Goal: Task Accomplishment & Management: Manage account settings

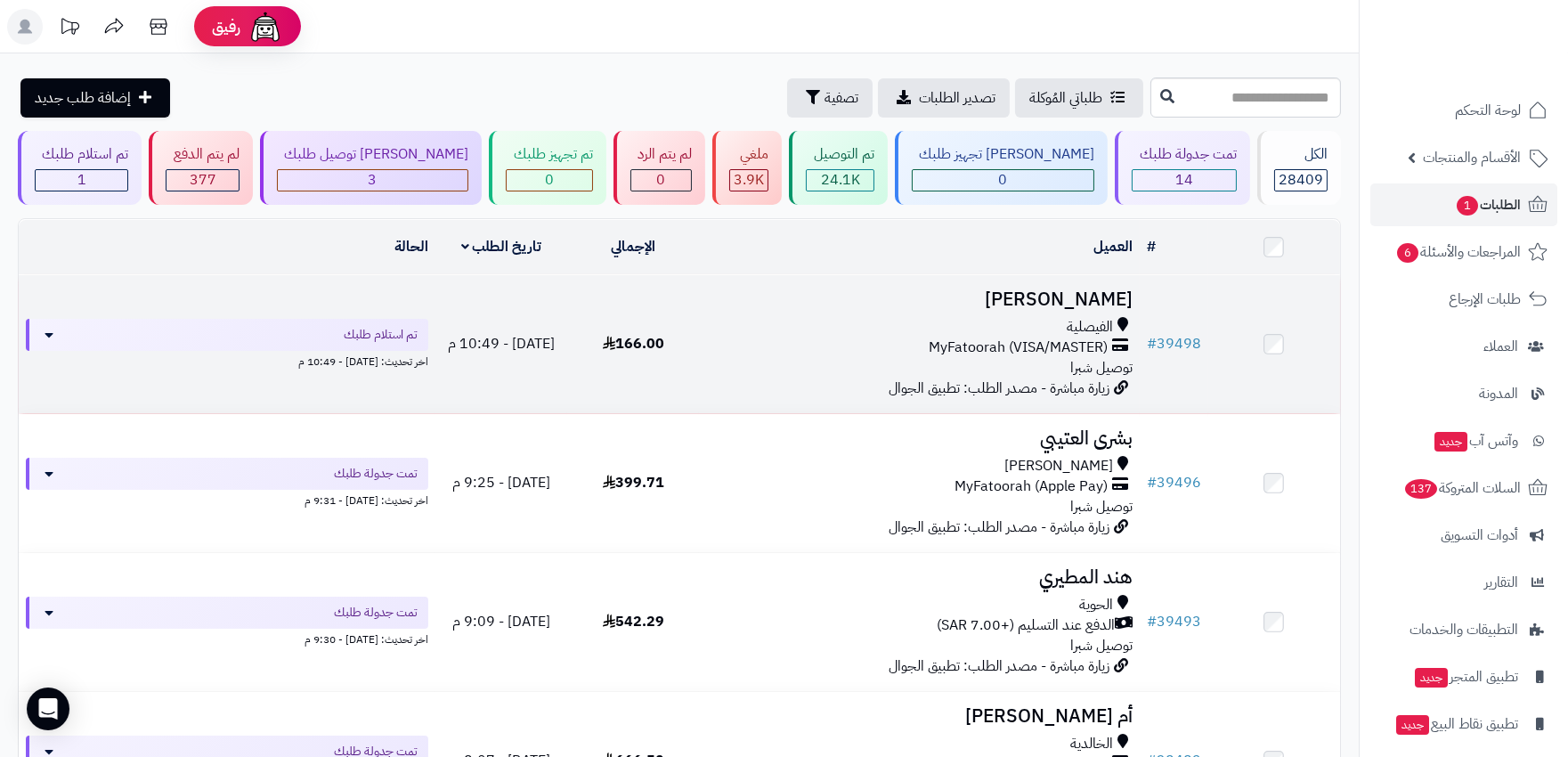
click at [785, 341] on div "MyFatoorah (VISA/MASTER)" at bounding box center [919, 347] width 426 height 21
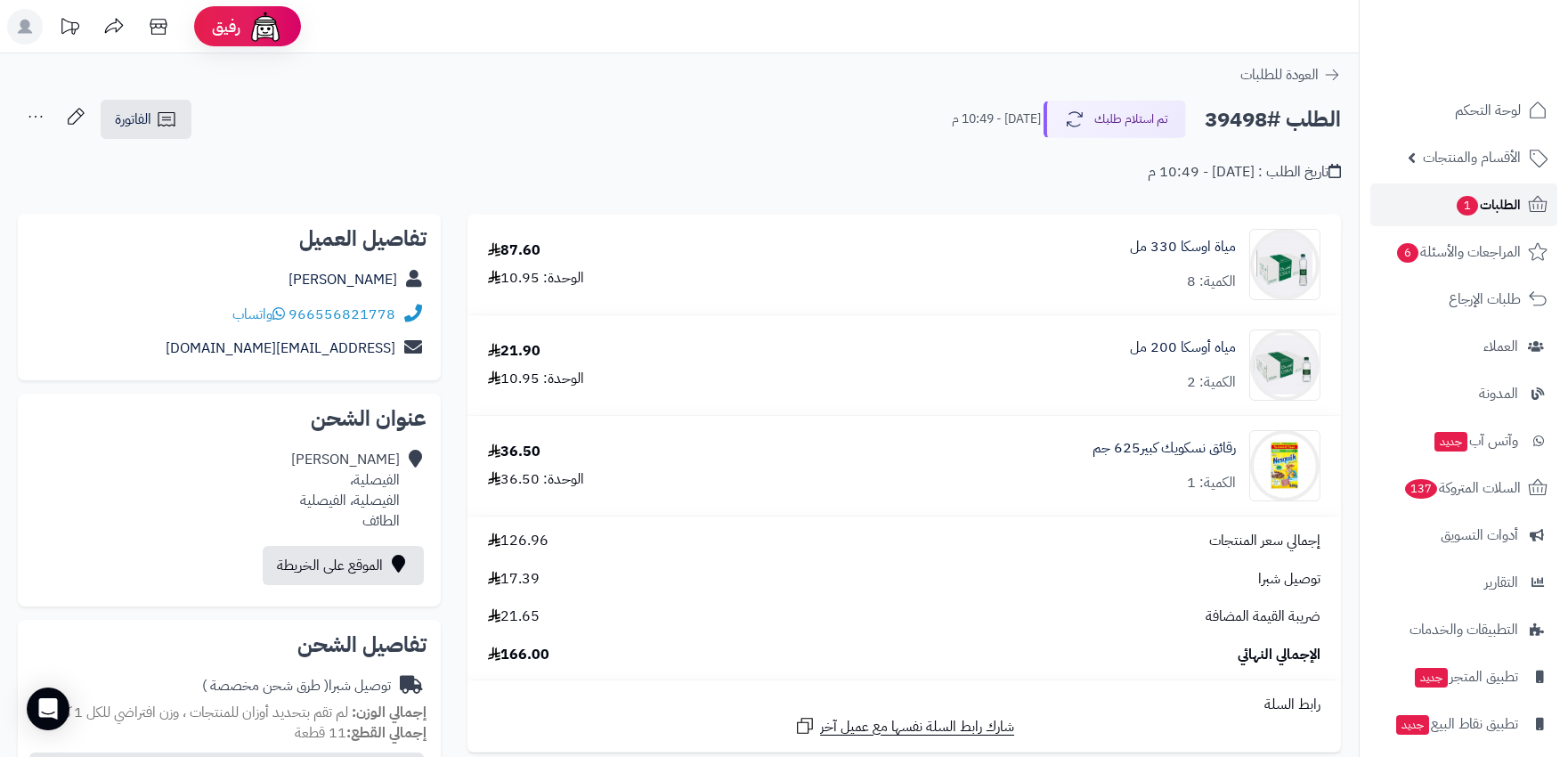
click at [1464, 201] on span "1" at bounding box center [1467, 205] width 23 height 21
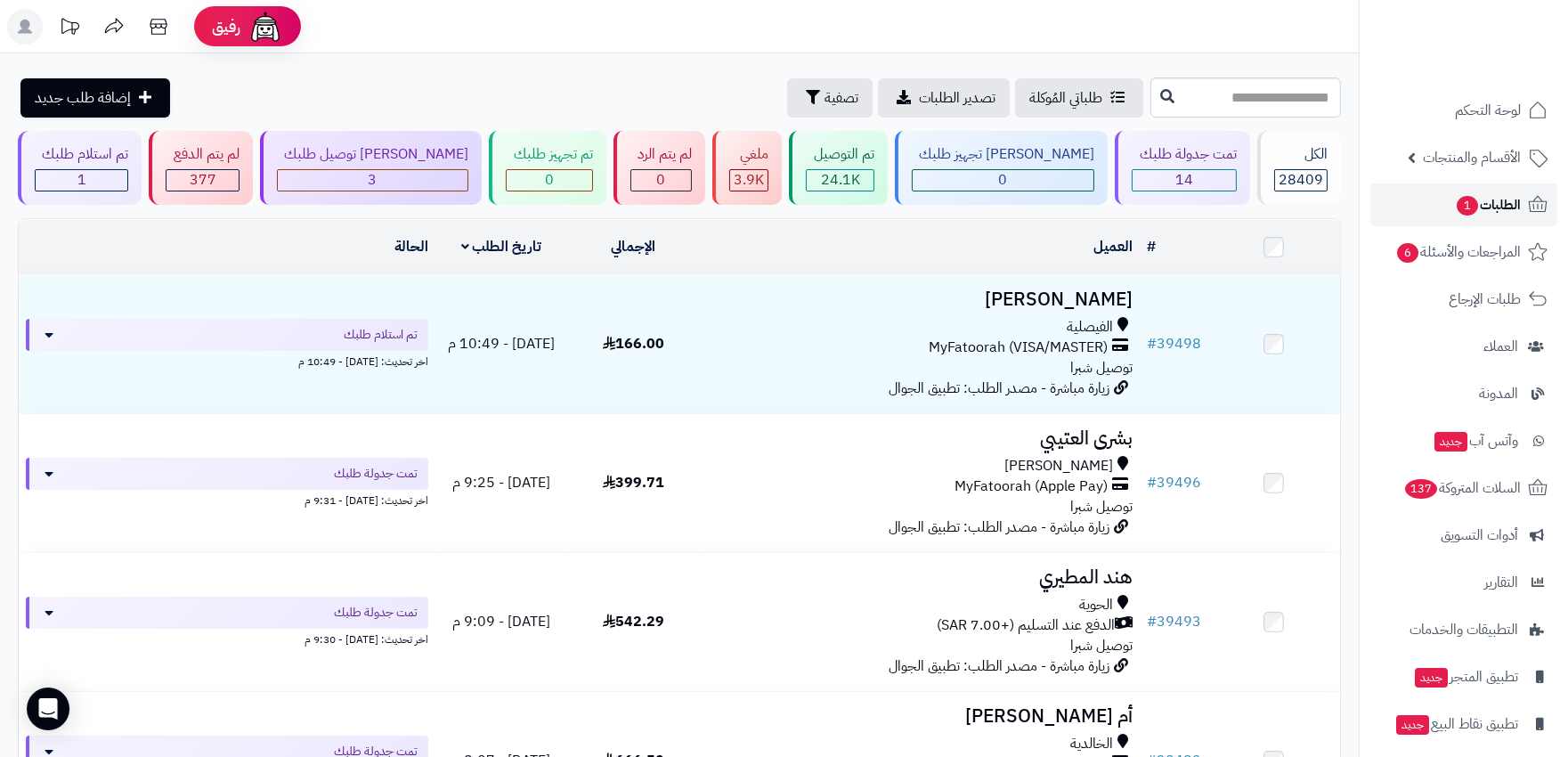
click at [1490, 206] on span "الطلبات 1" at bounding box center [1487, 204] width 66 height 25
click at [1482, 212] on span "الطلبات 1" at bounding box center [1487, 204] width 66 height 25
click at [1496, 203] on span "الطلبات" at bounding box center [1499, 204] width 41 height 25
click at [1472, 211] on link "الطلبات" at bounding box center [1464, 204] width 187 height 43
click at [1477, 190] on link "الطلبات" at bounding box center [1464, 204] width 187 height 43
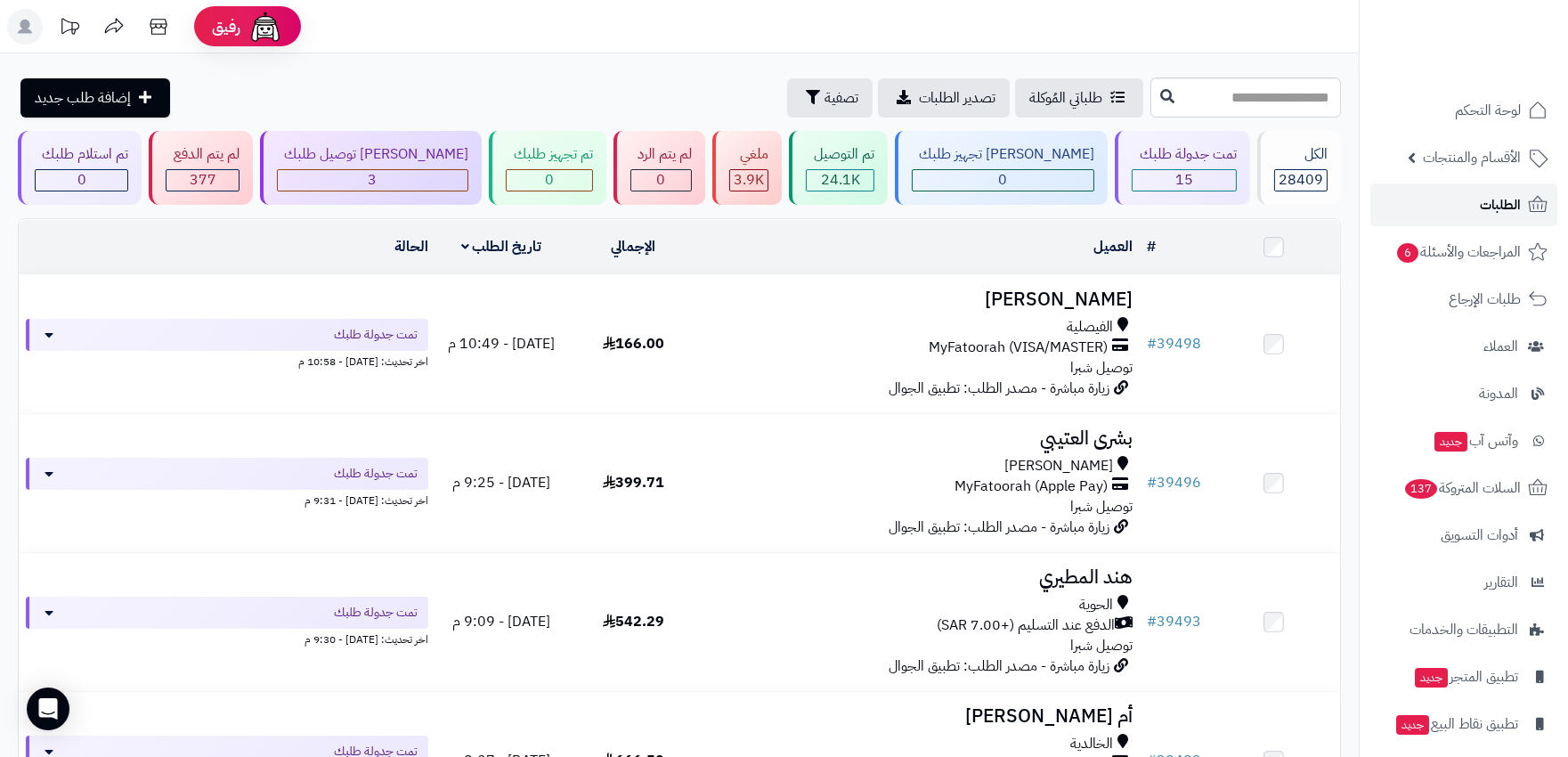
click at [1497, 203] on span "الطلبات" at bounding box center [1499, 204] width 41 height 25
click at [1500, 201] on span "الطلبات" at bounding box center [1499, 204] width 41 height 25
click at [1483, 216] on span "الطلبات" at bounding box center [1499, 204] width 41 height 25
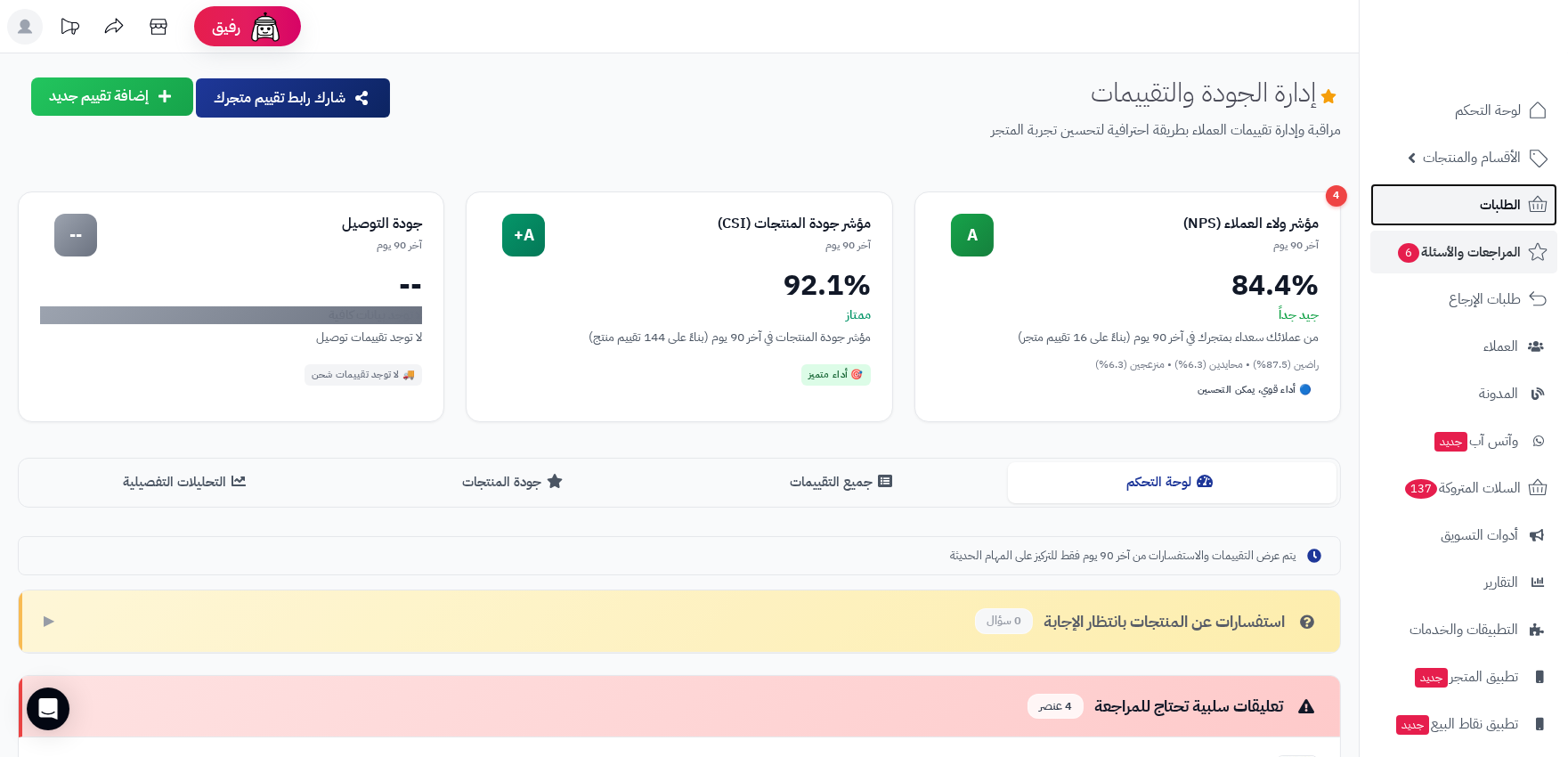
click at [1514, 194] on span "الطلبات" at bounding box center [1499, 204] width 41 height 25
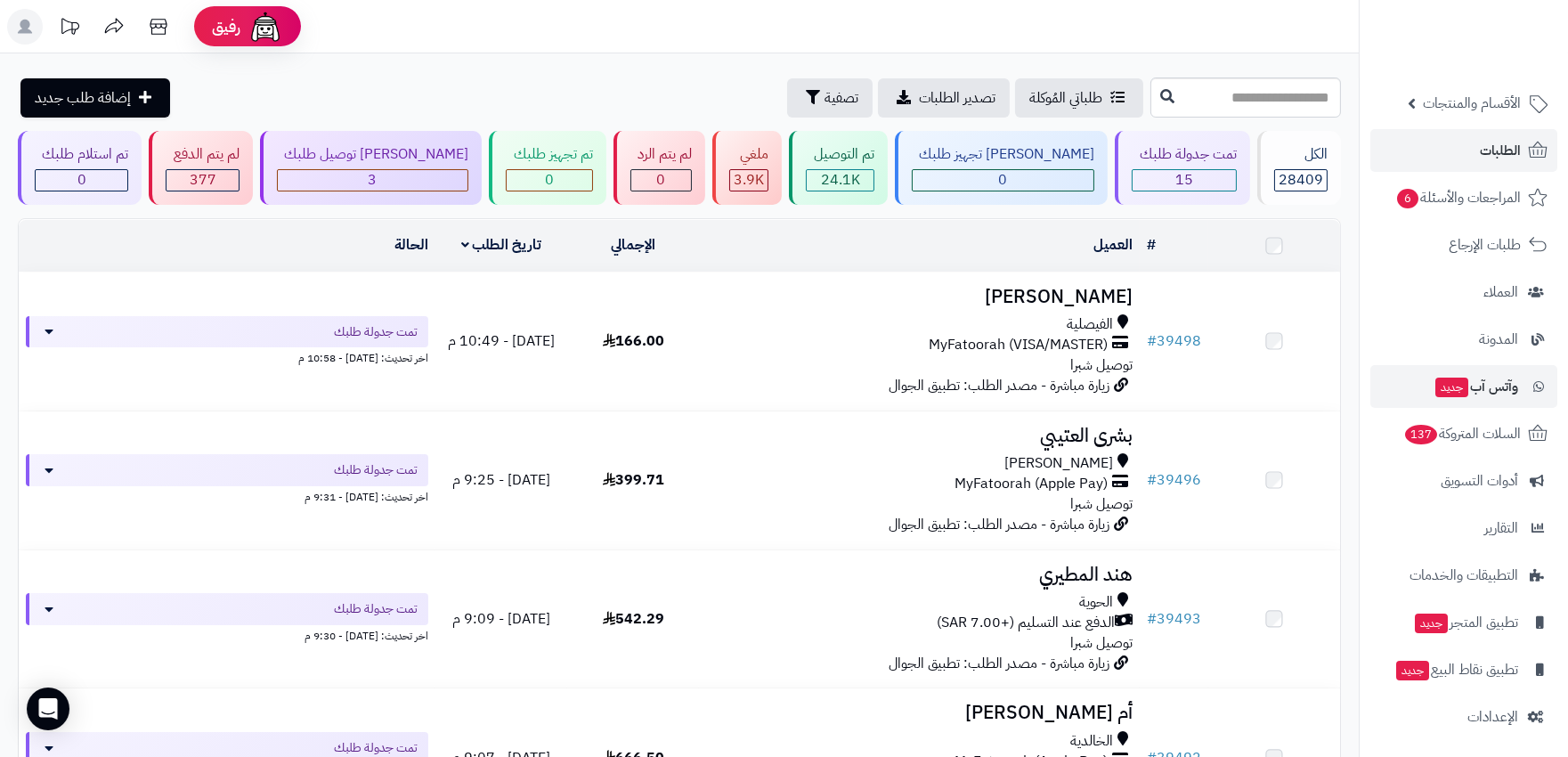
scroll to position [57, 0]
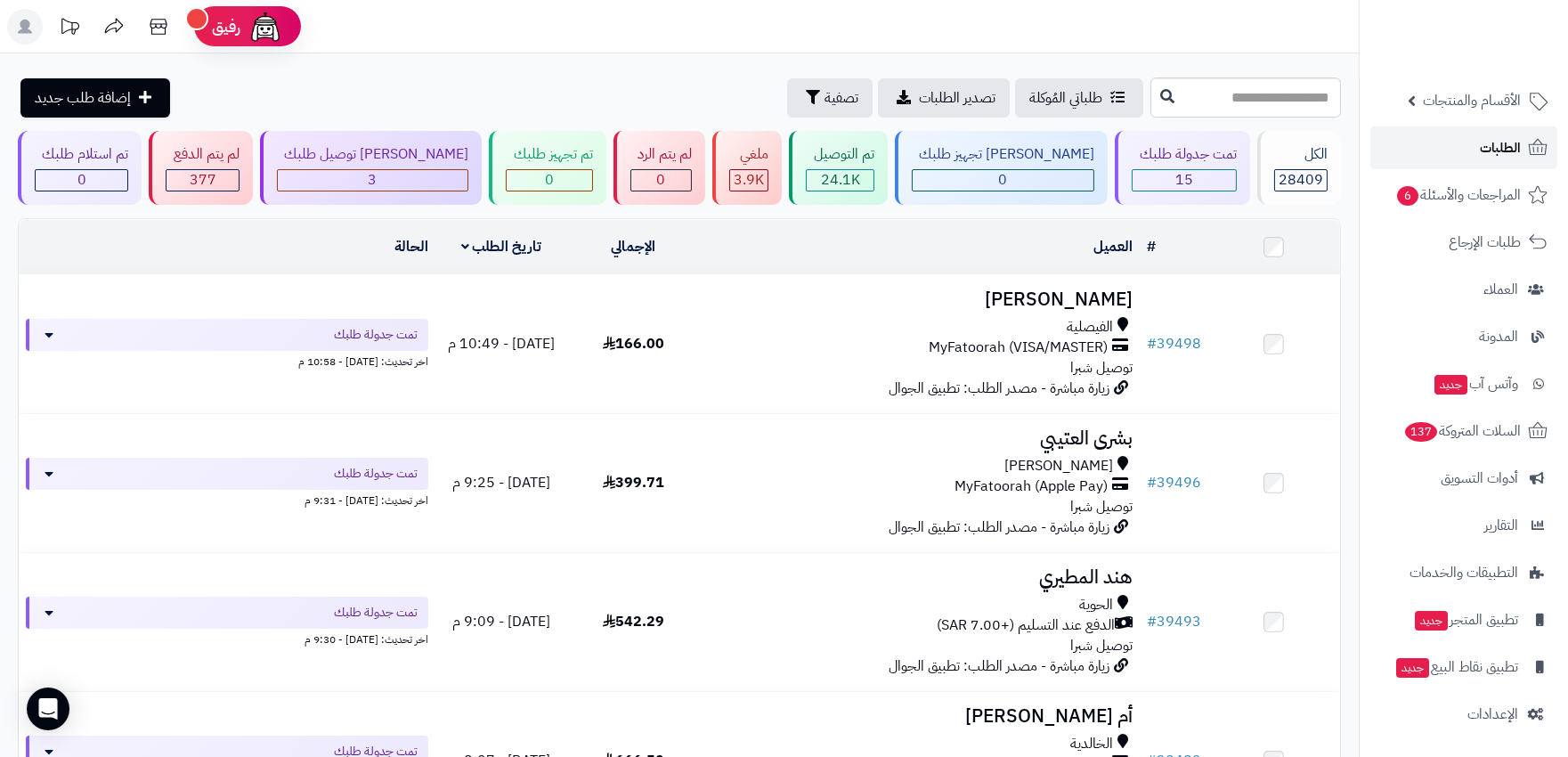
click at [1504, 151] on span "الطلبات" at bounding box center [1499, 147] width 41 height 25
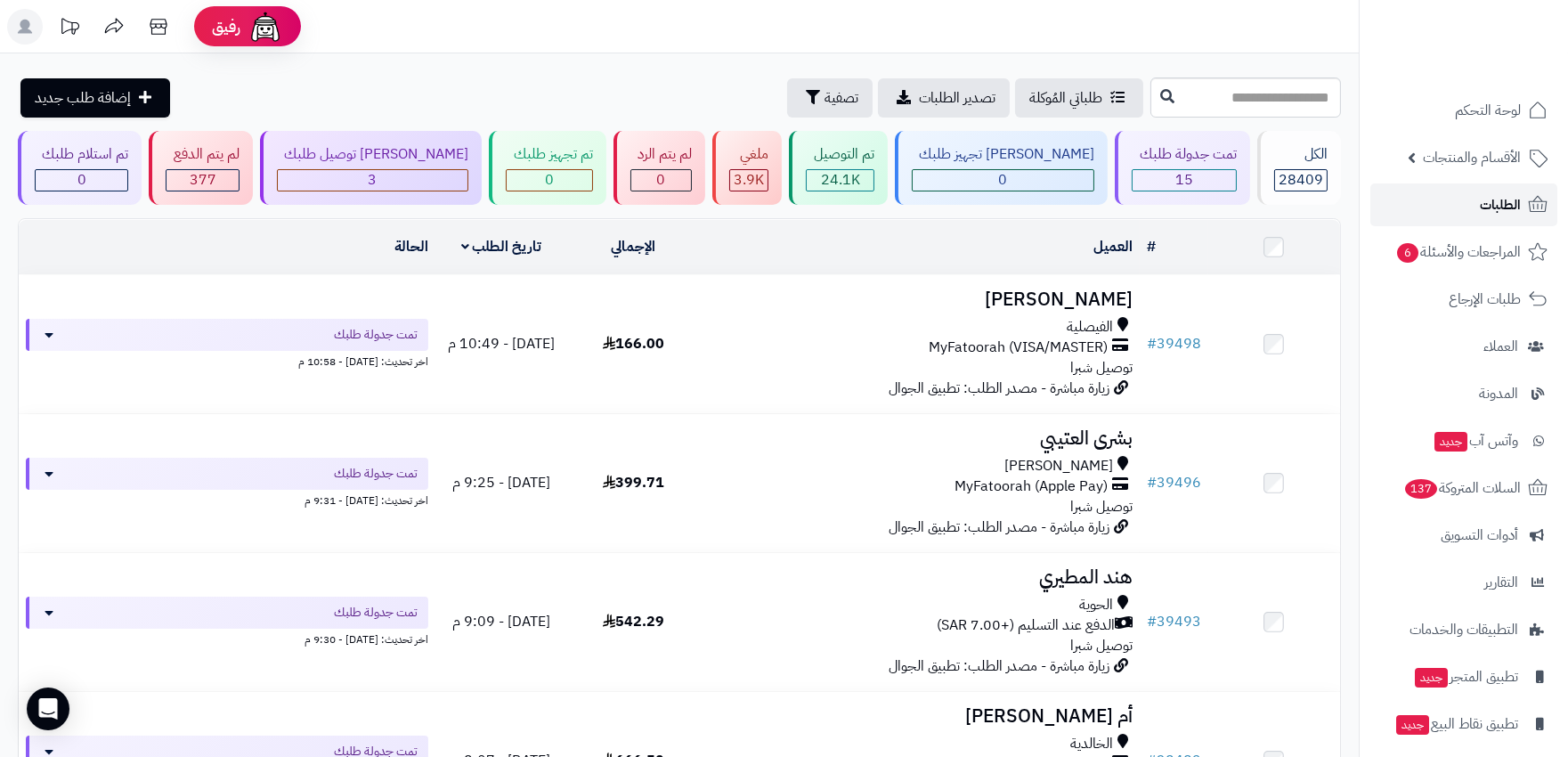
click at [1497, 199] on span "الطلبات" at bounding box center [1499, 204] width 41 height 25
click at [1465, 205] on link "الطلبات" at bounding box center [1464, 204] width 187 height 43
click at [1475, 208] on link "الطلبات" at bounding box center [1464, 204] width 187 height 43
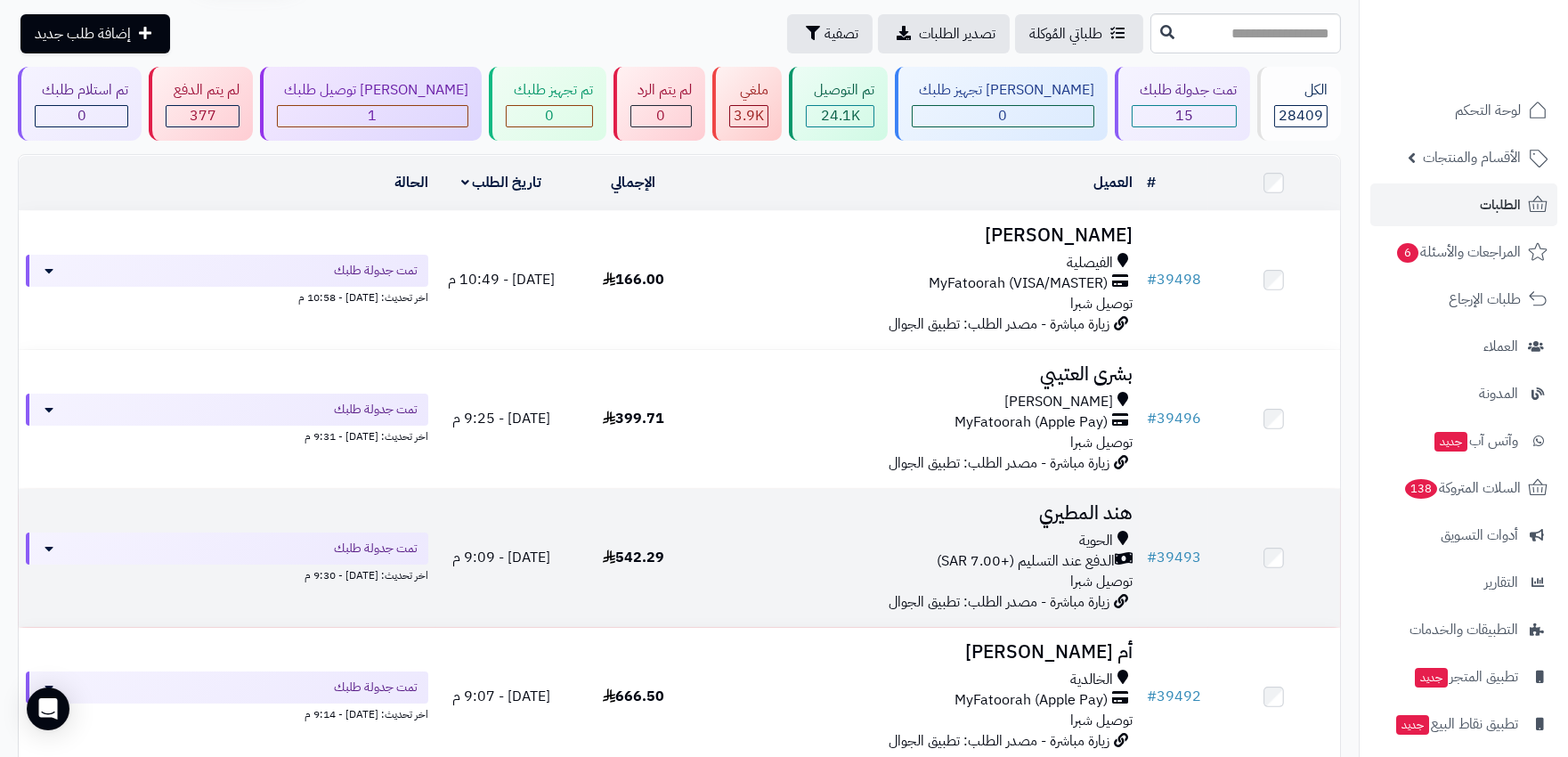
scroll to position [98, 0]
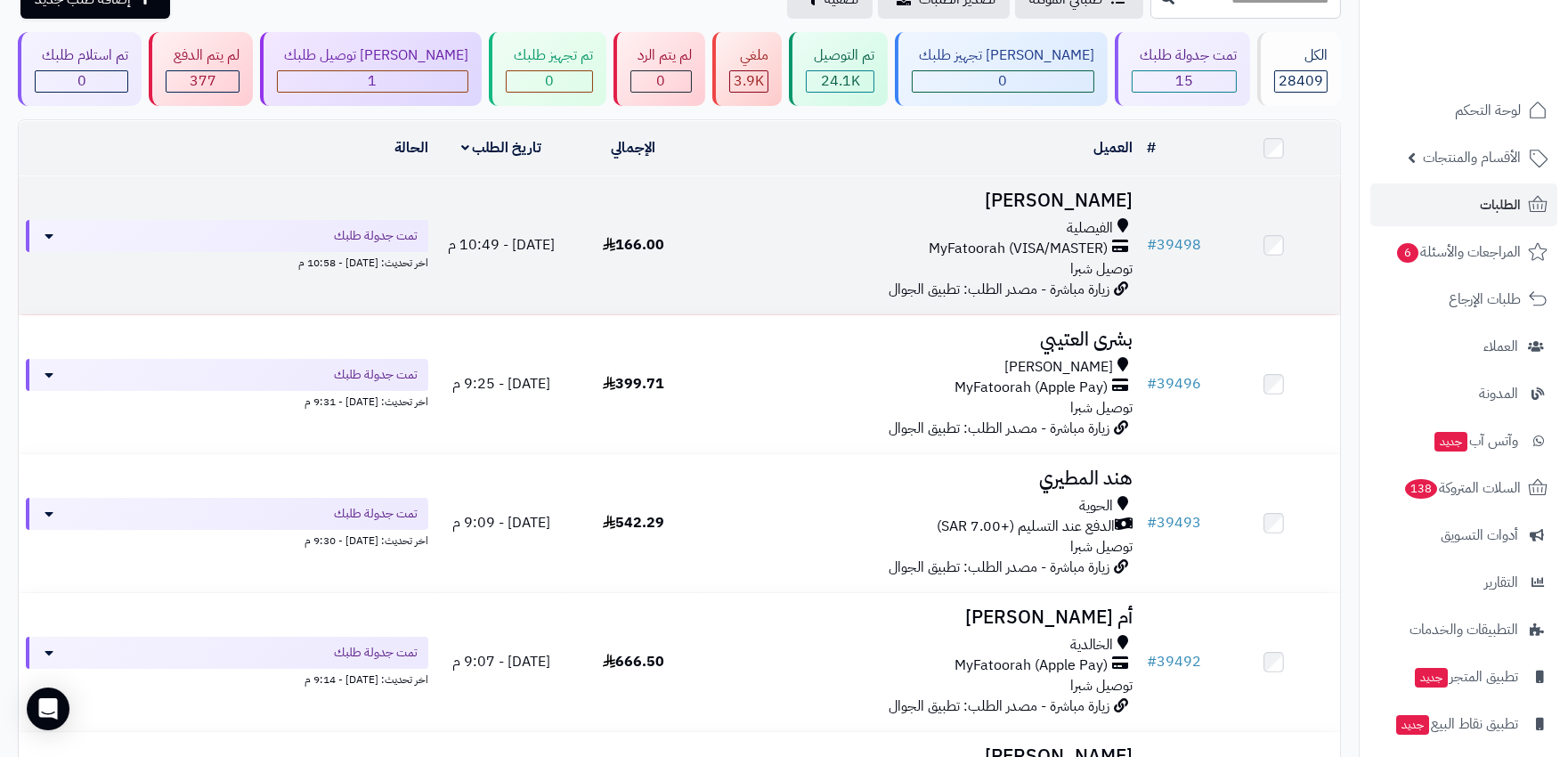
click at [846, 244] on div "MyFatoorah (VISA/MASTER)" at bounding box center [919, 249] width 426 height 21
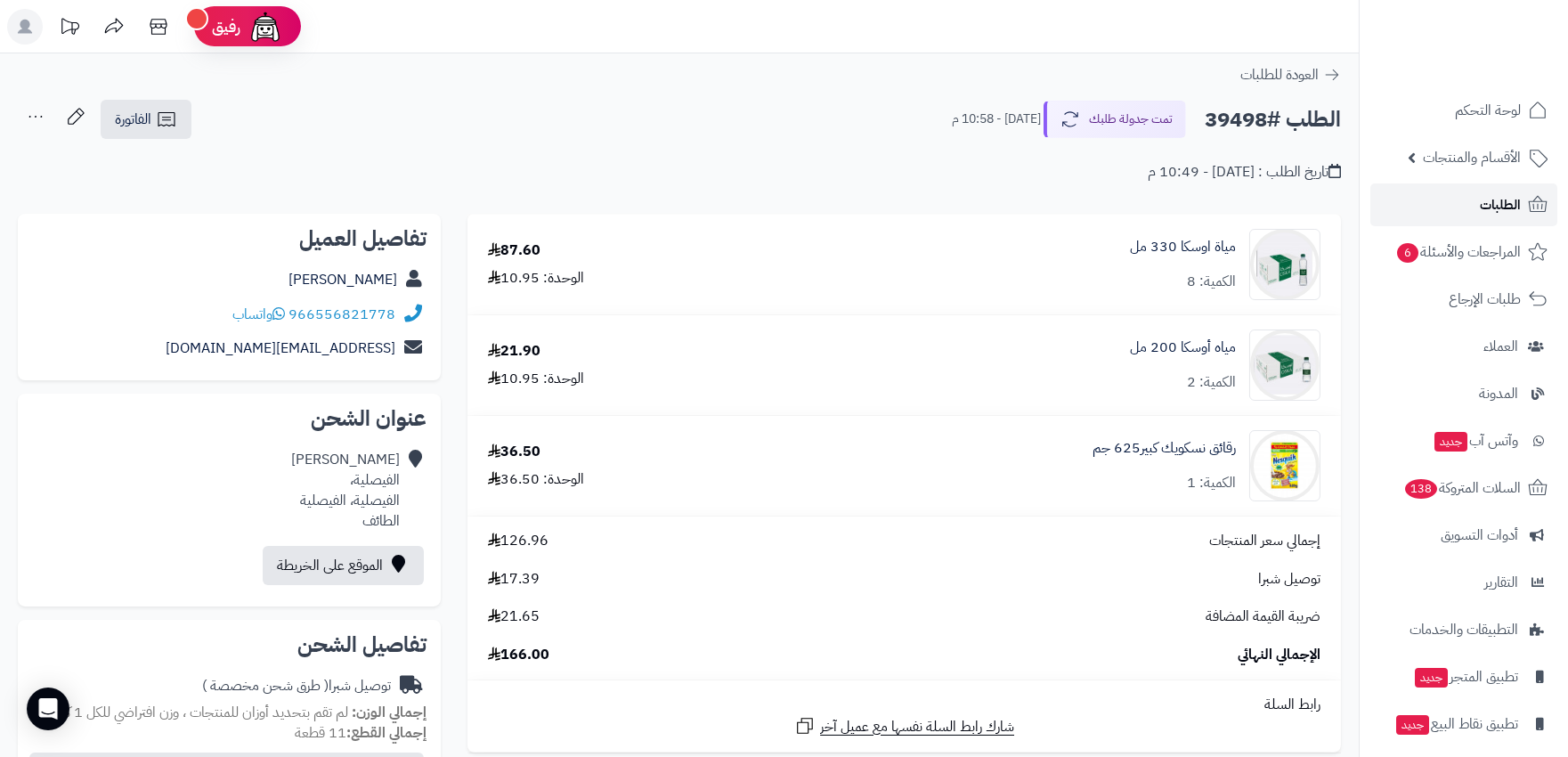
click at [1487, 206] on span "الطلبات" at bounding box center [1499, 204] width 41 height 25
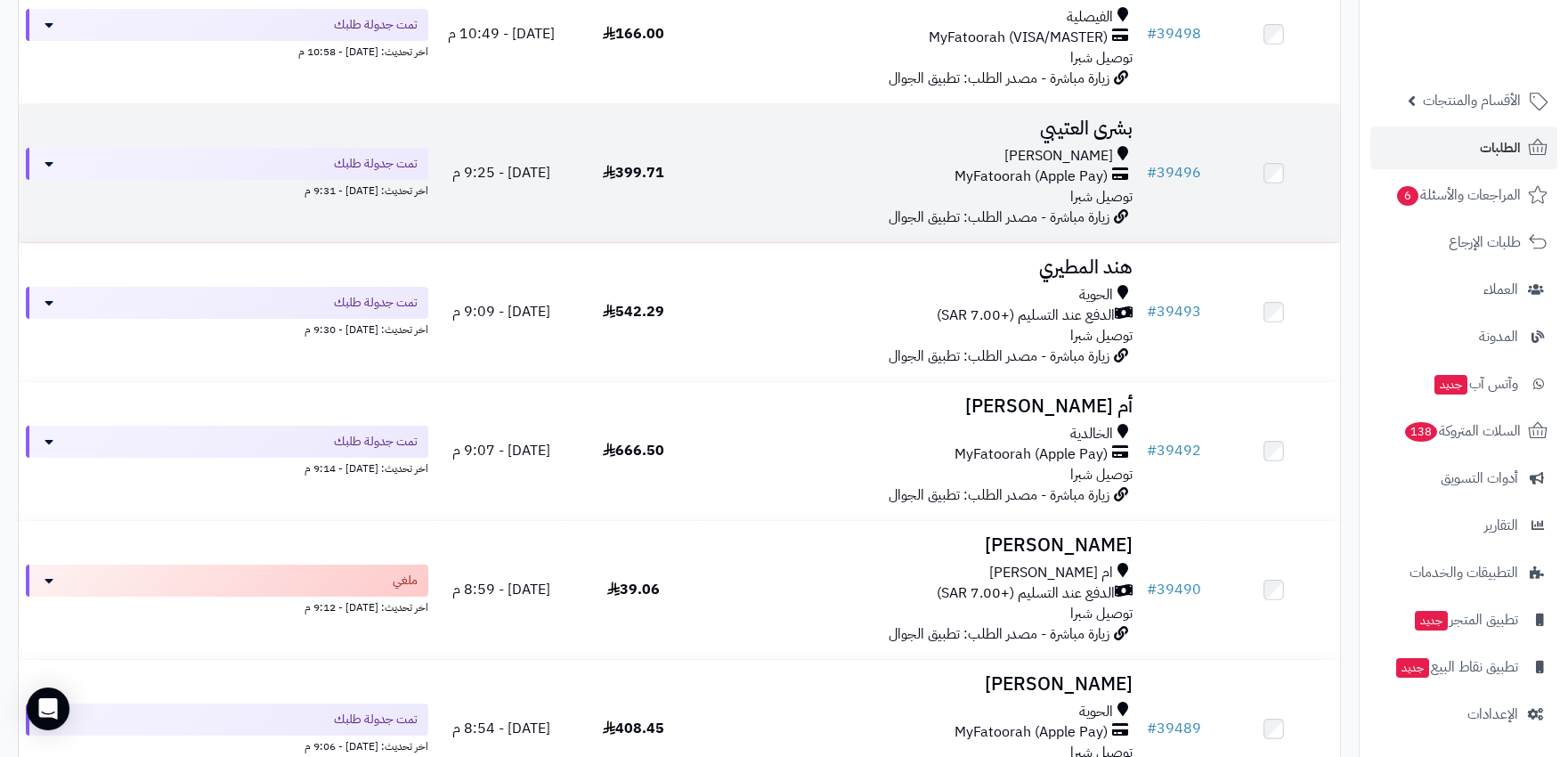
scroll to position [395, 0]
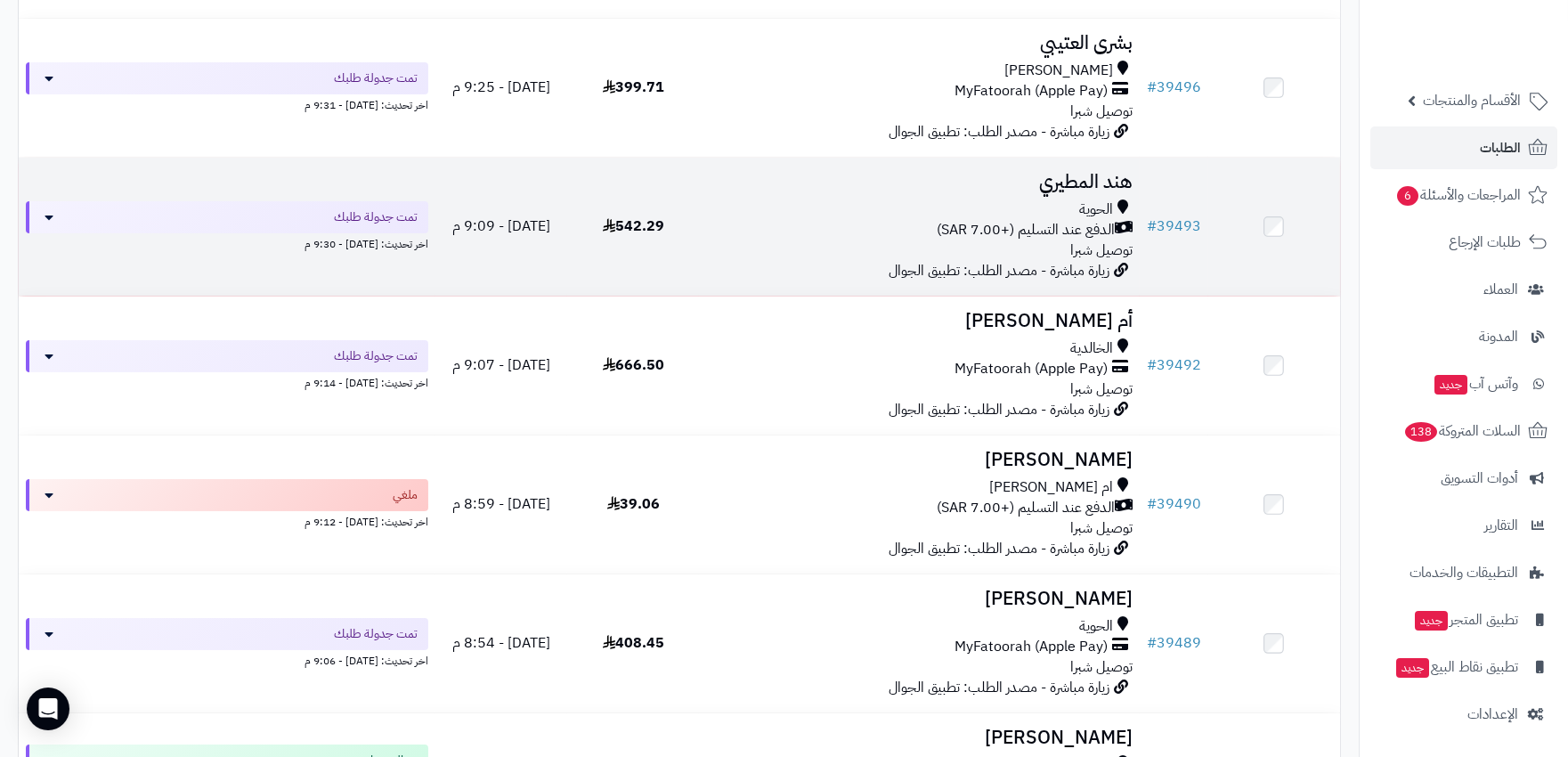
click at [814, 233] on div "الدفع عند التسليم (+7.00 SAR)" at bounding box center [919, 230] width 426 height 21
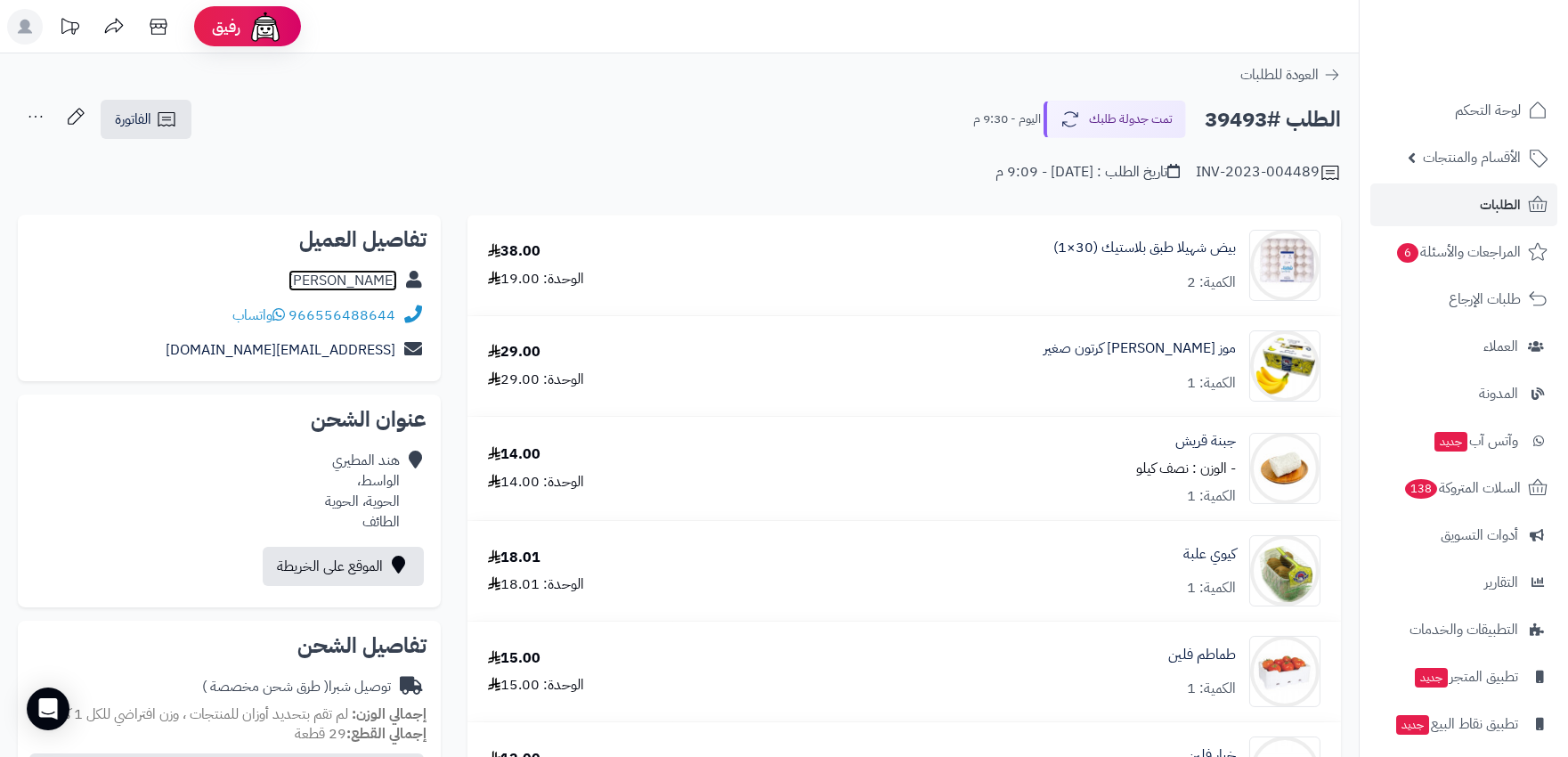
click at [348, 273] on link "[PERSON_NAME]" at bounding box center [342, 280] width 108 height 21
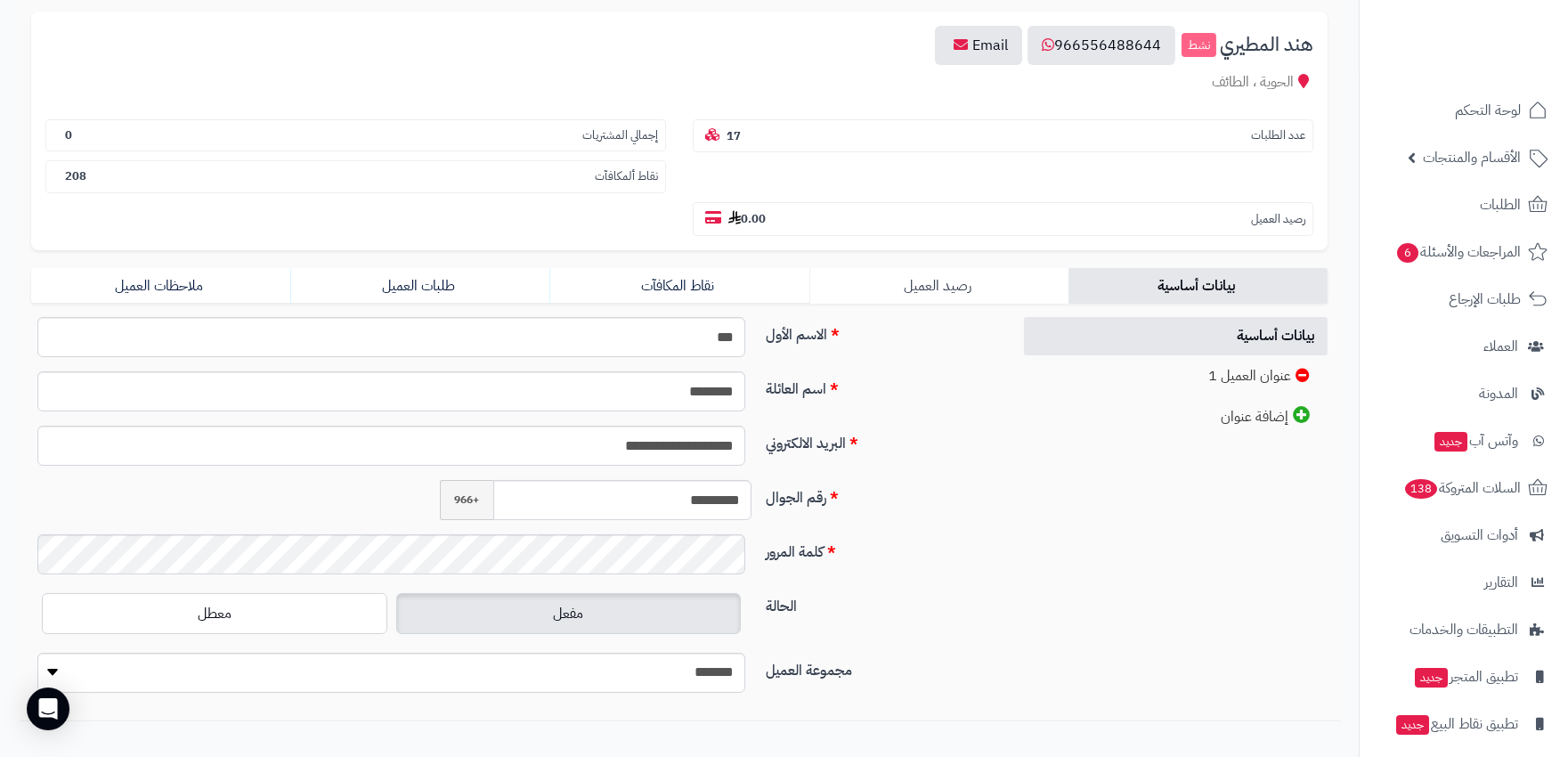
scroll to position [198, 0]
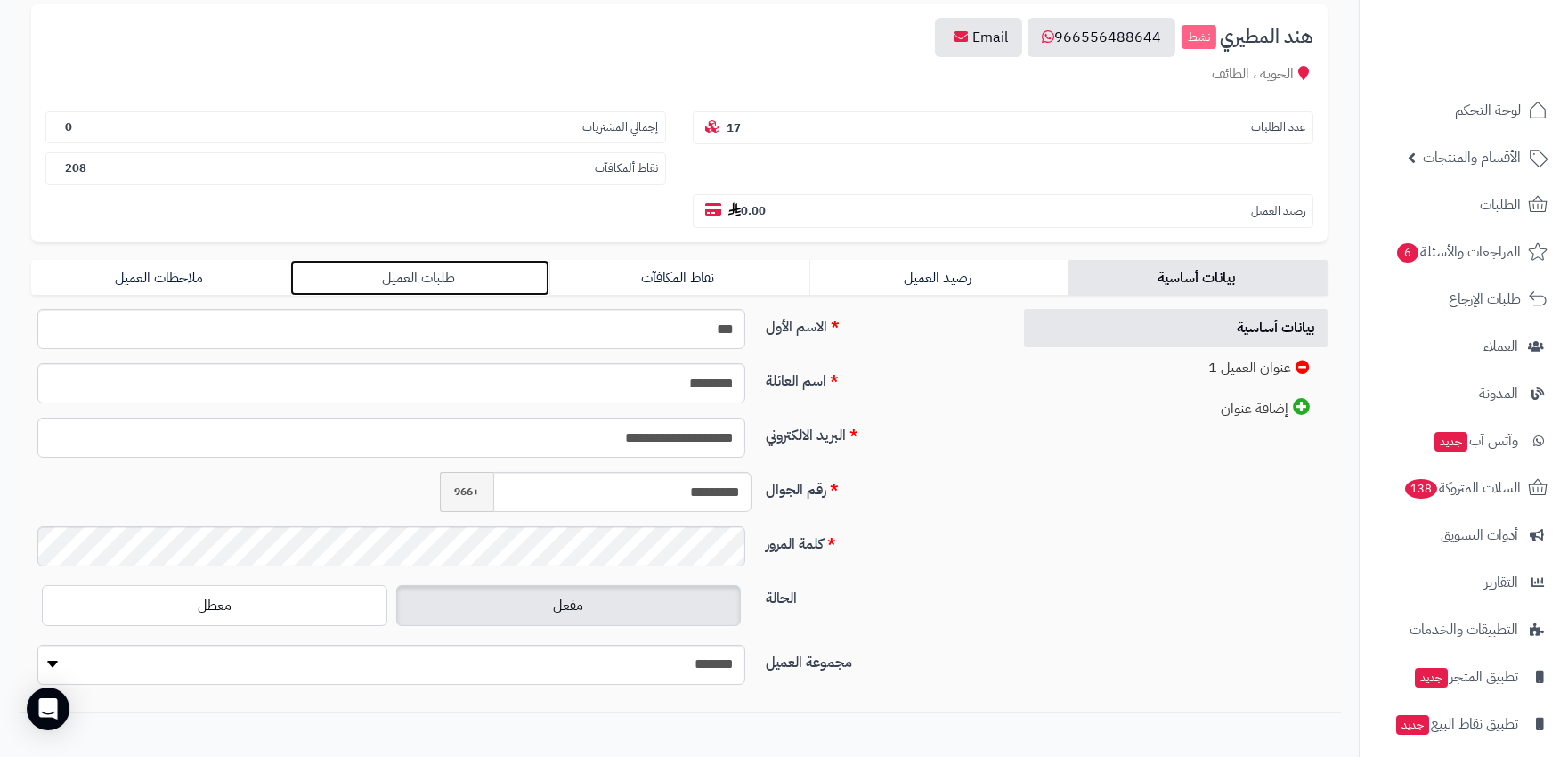
click at [423, 260] on link "طلبات العميل" at bounding box center [420, 278] width 259 height 36
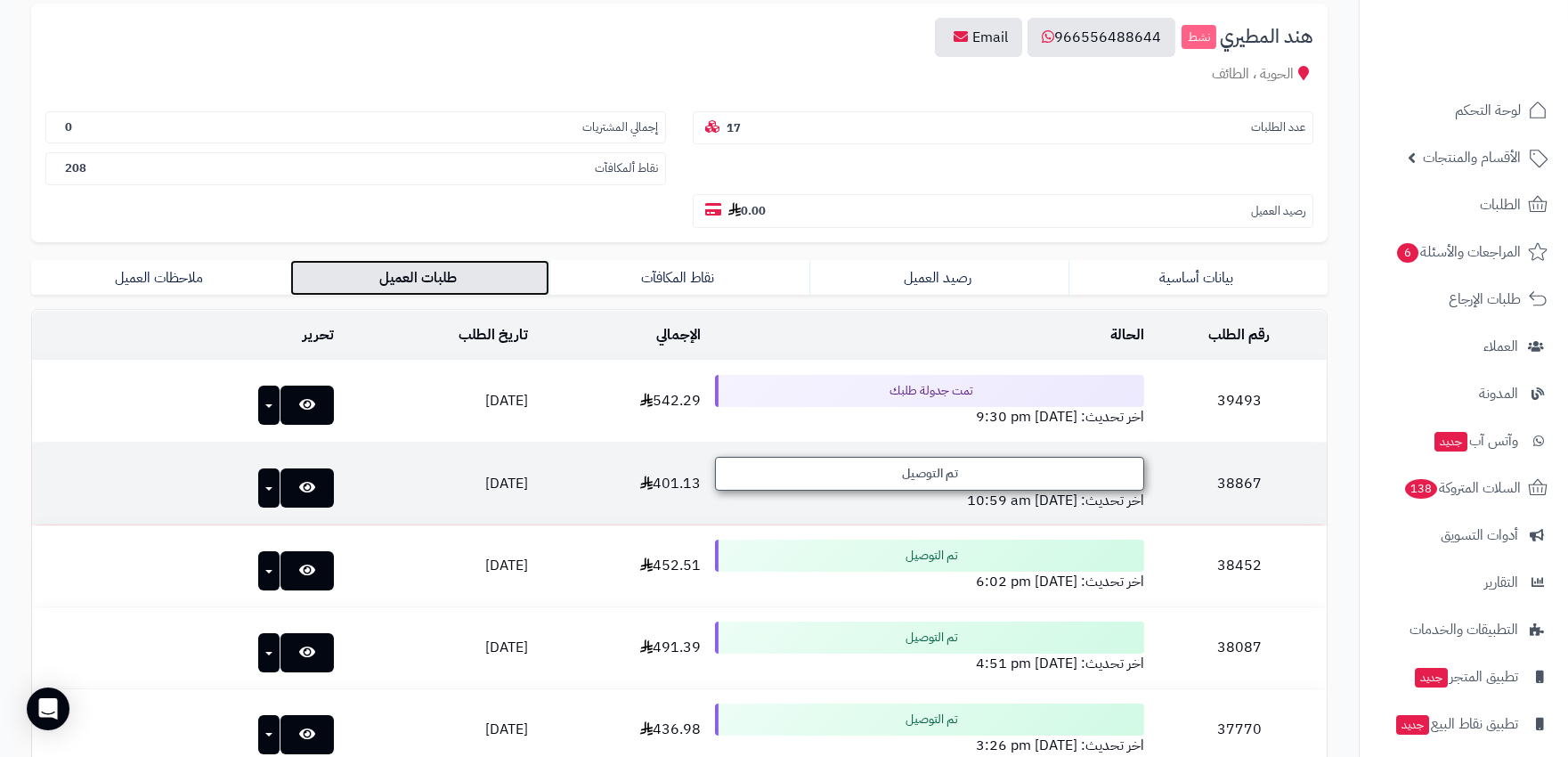
scroll to position [0, 0]
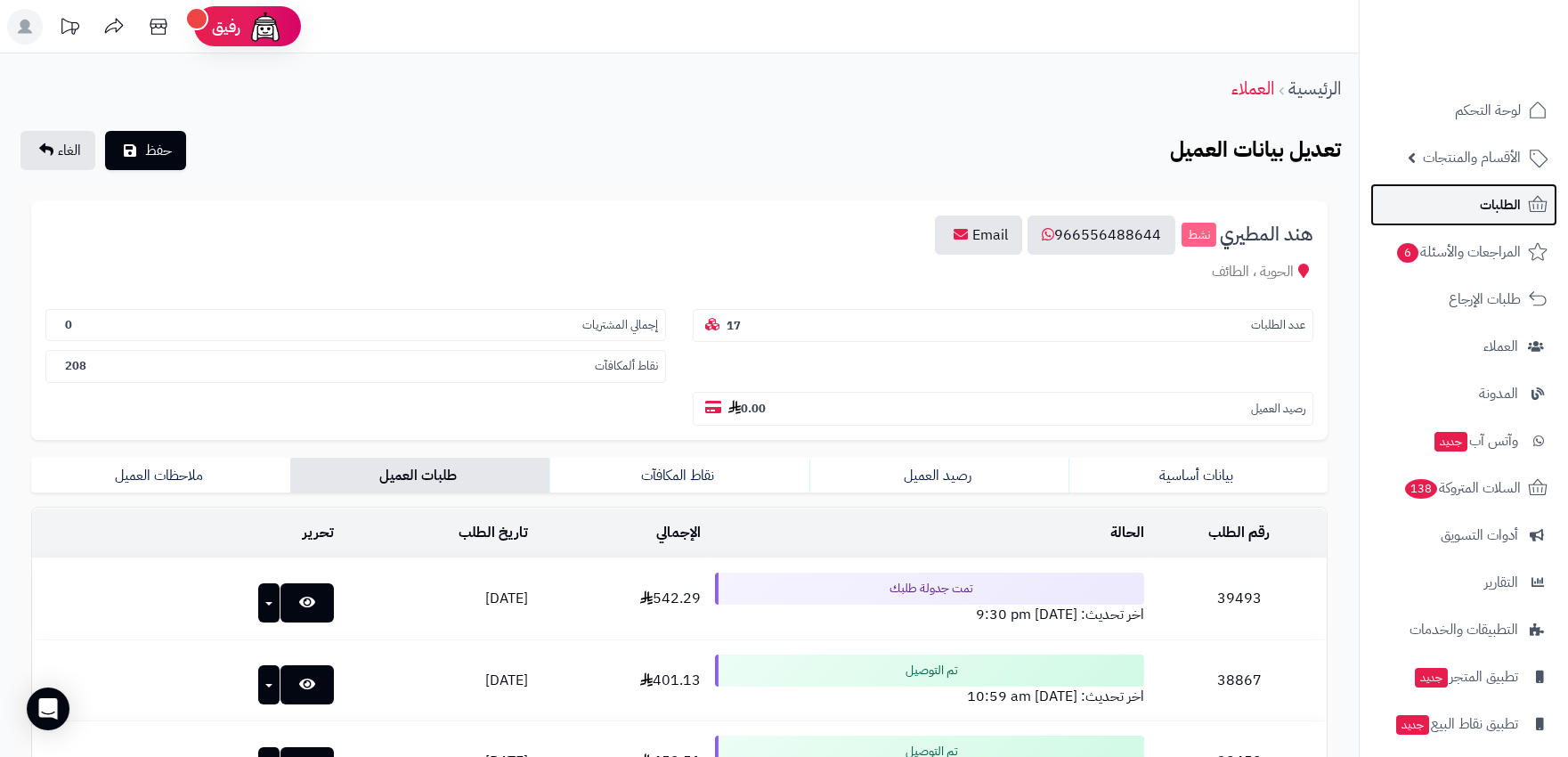
click at [1470, 202] on link "الطلبات" at bounding box center [1464, 204] width 187 height 43
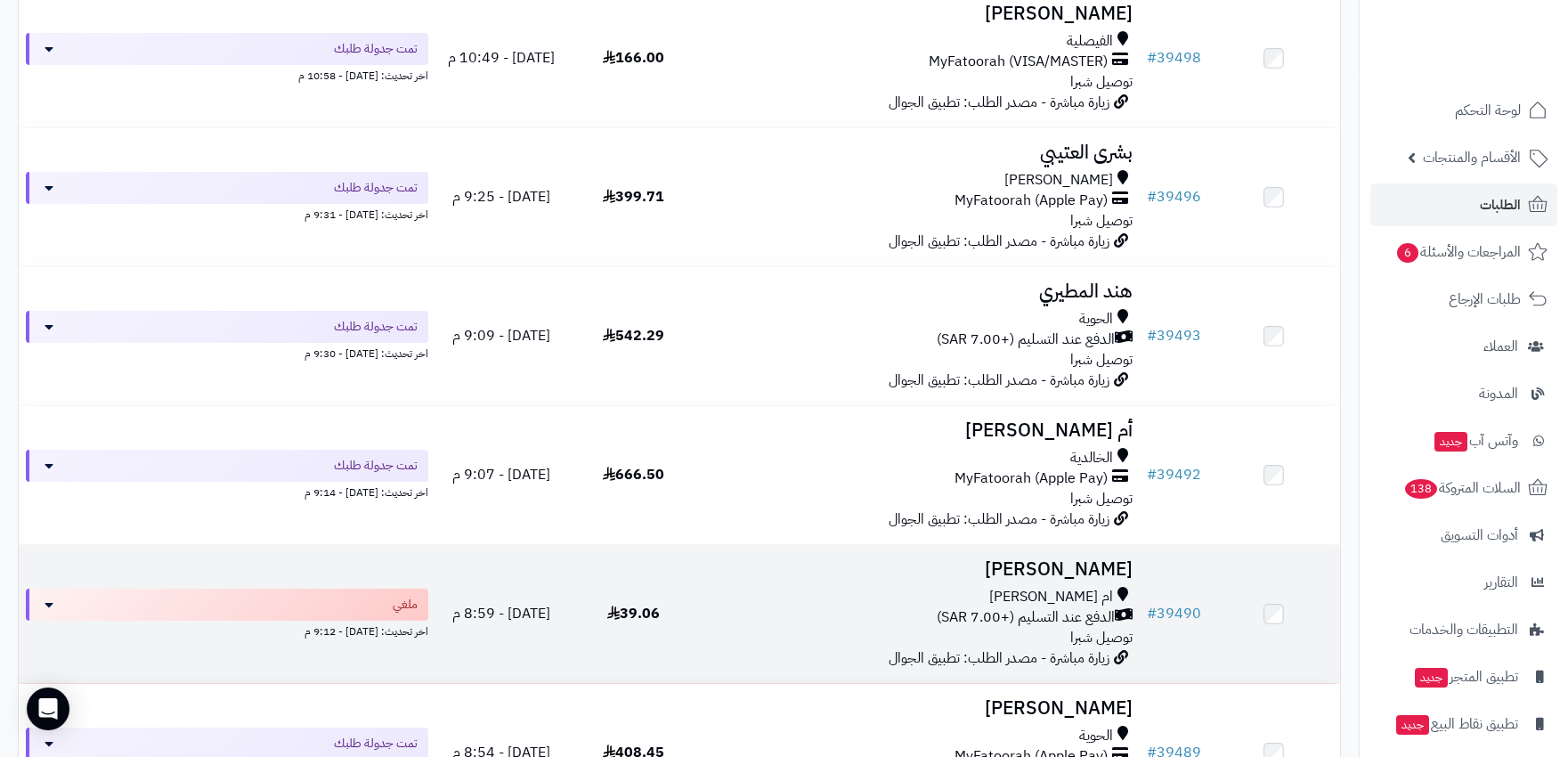
scroll to position [98, 0]
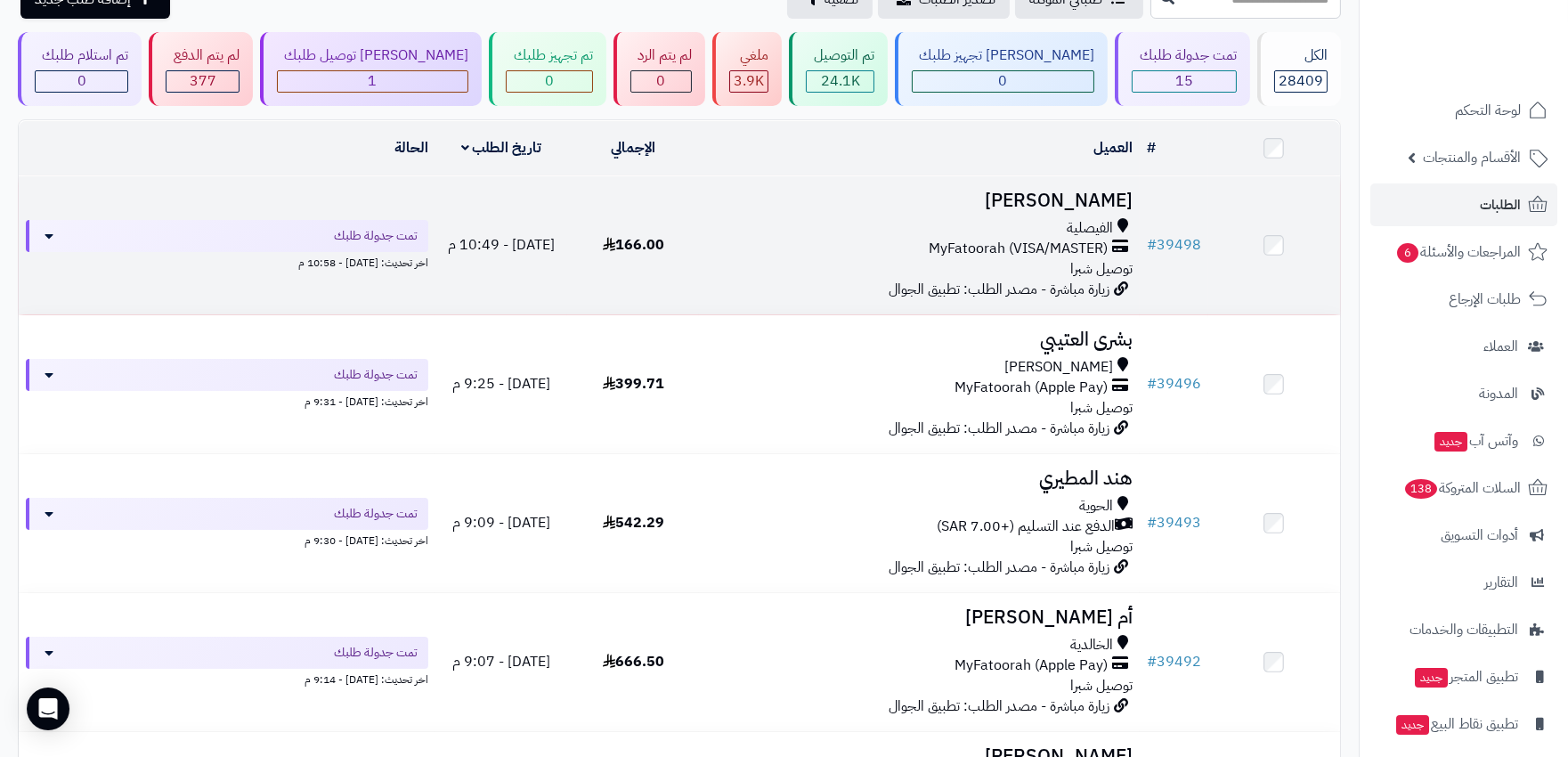
click at [804, 250] on div "MyFatoorah (VISA/MASTER)" at bounding box center [919, 249] width 426 height 21
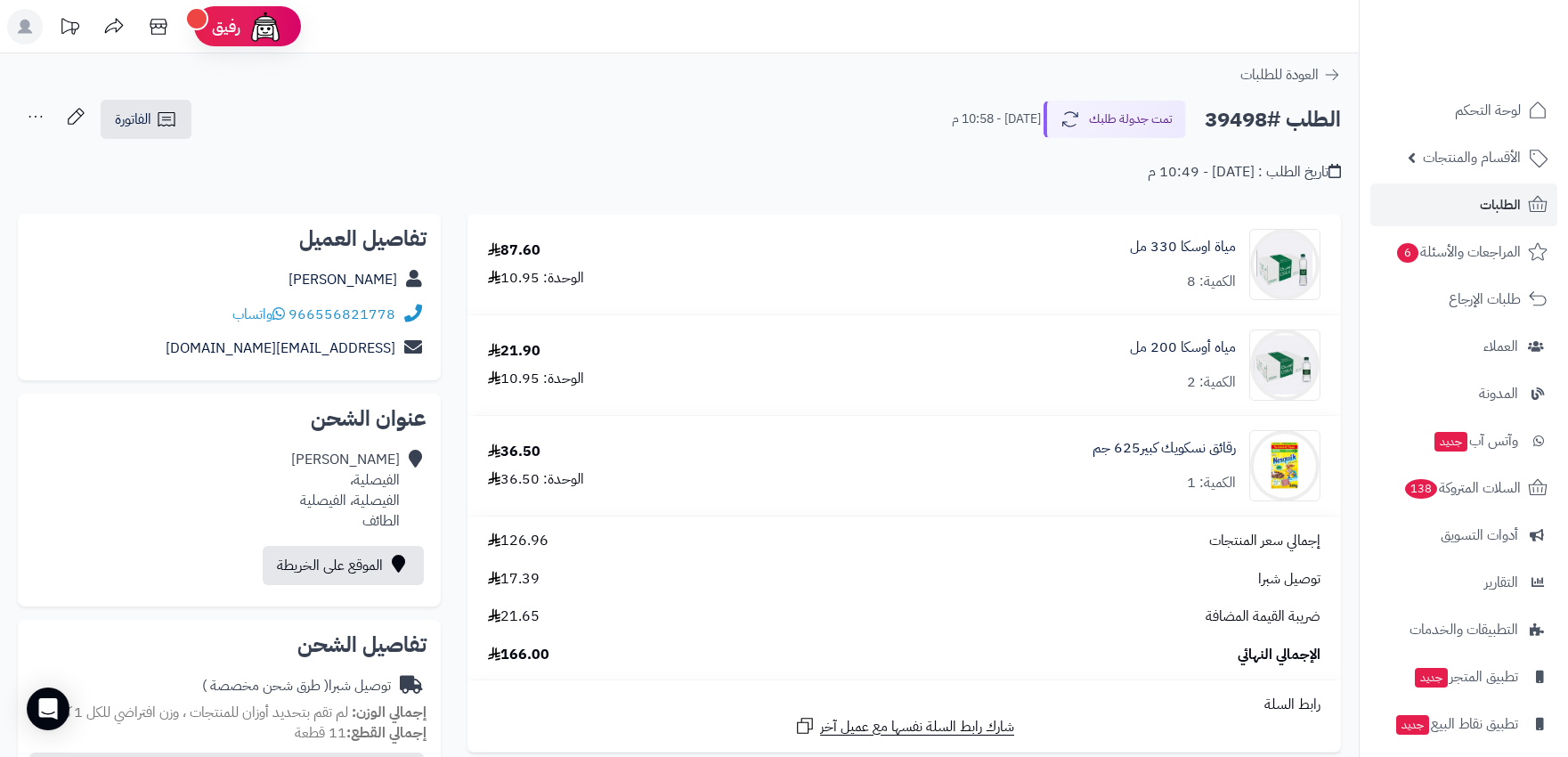
click at [37, 122] on icon at bounding box center [36, 116] width 36 height 36
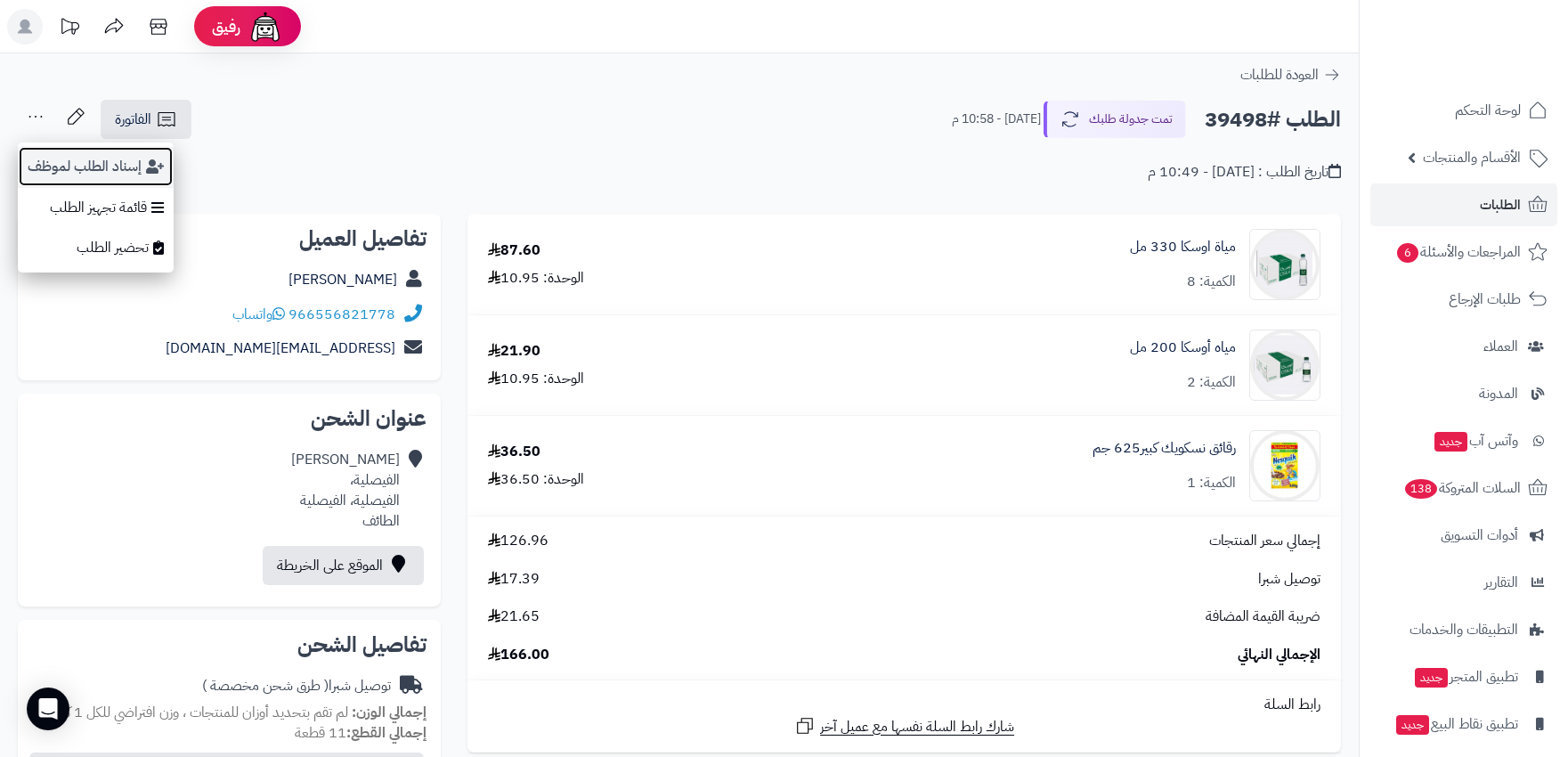
click at [133, 165] on button "إسناد الطلب لموظف" at bounding box center [96, 166] width 156 height 41
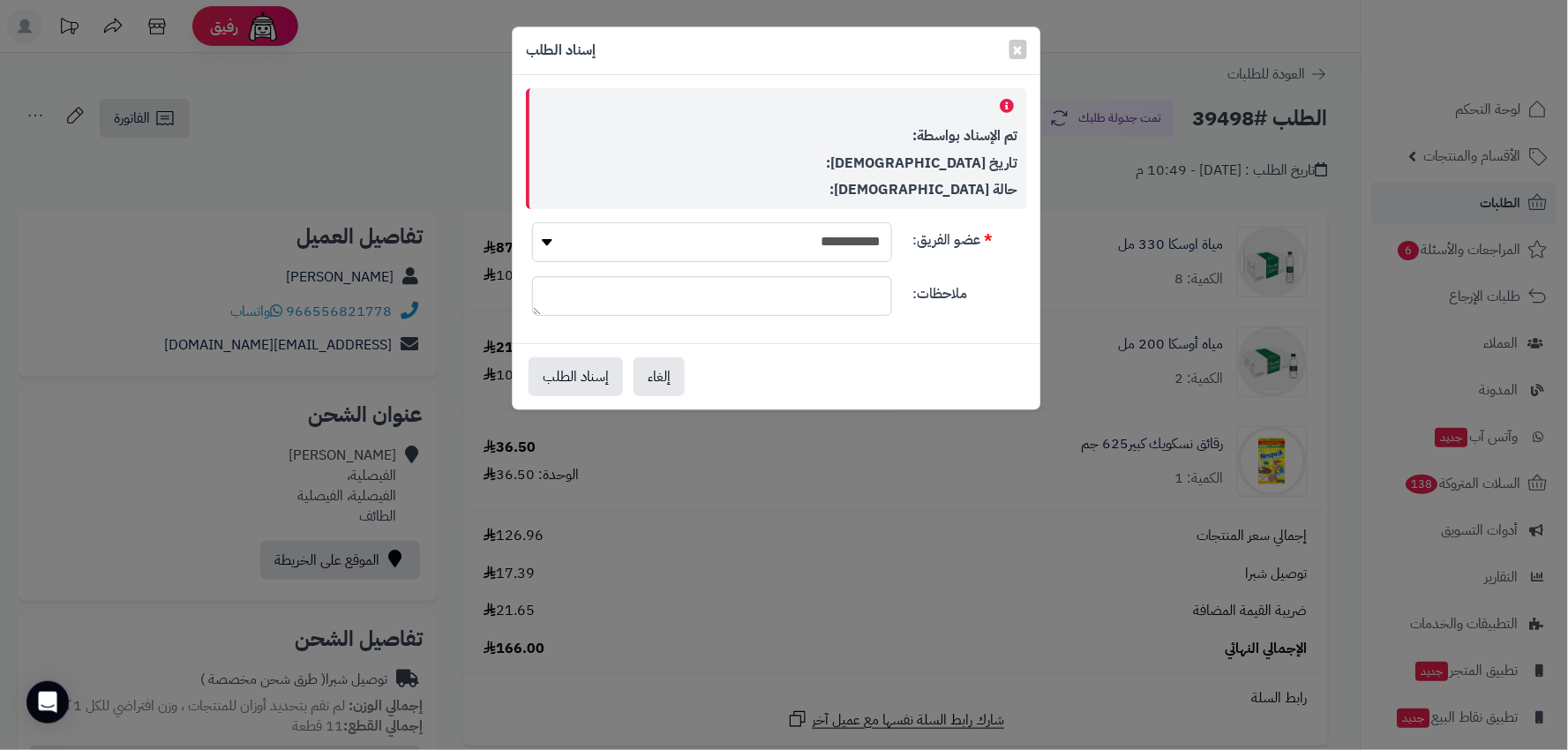
click at [613, 234] on select "**********" at bounding box center [712, 242] width 360 height 39
click at [1024, 50] on span "×" at bounding box center [1018, 48] width 11 height 27
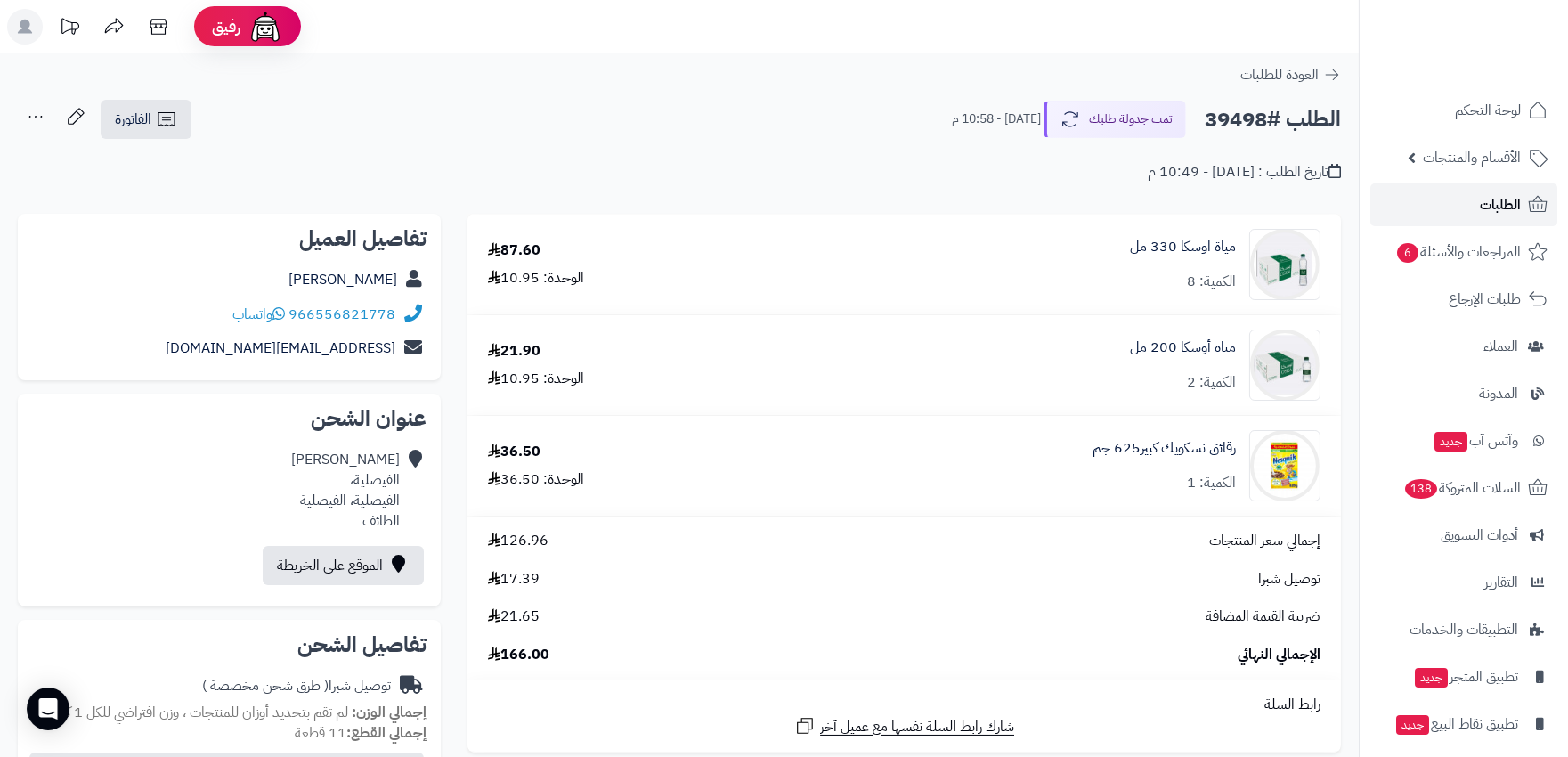
click at [1480, 196] on span "الطلبات" at bounding box center [1499, 204] width 41 height 25
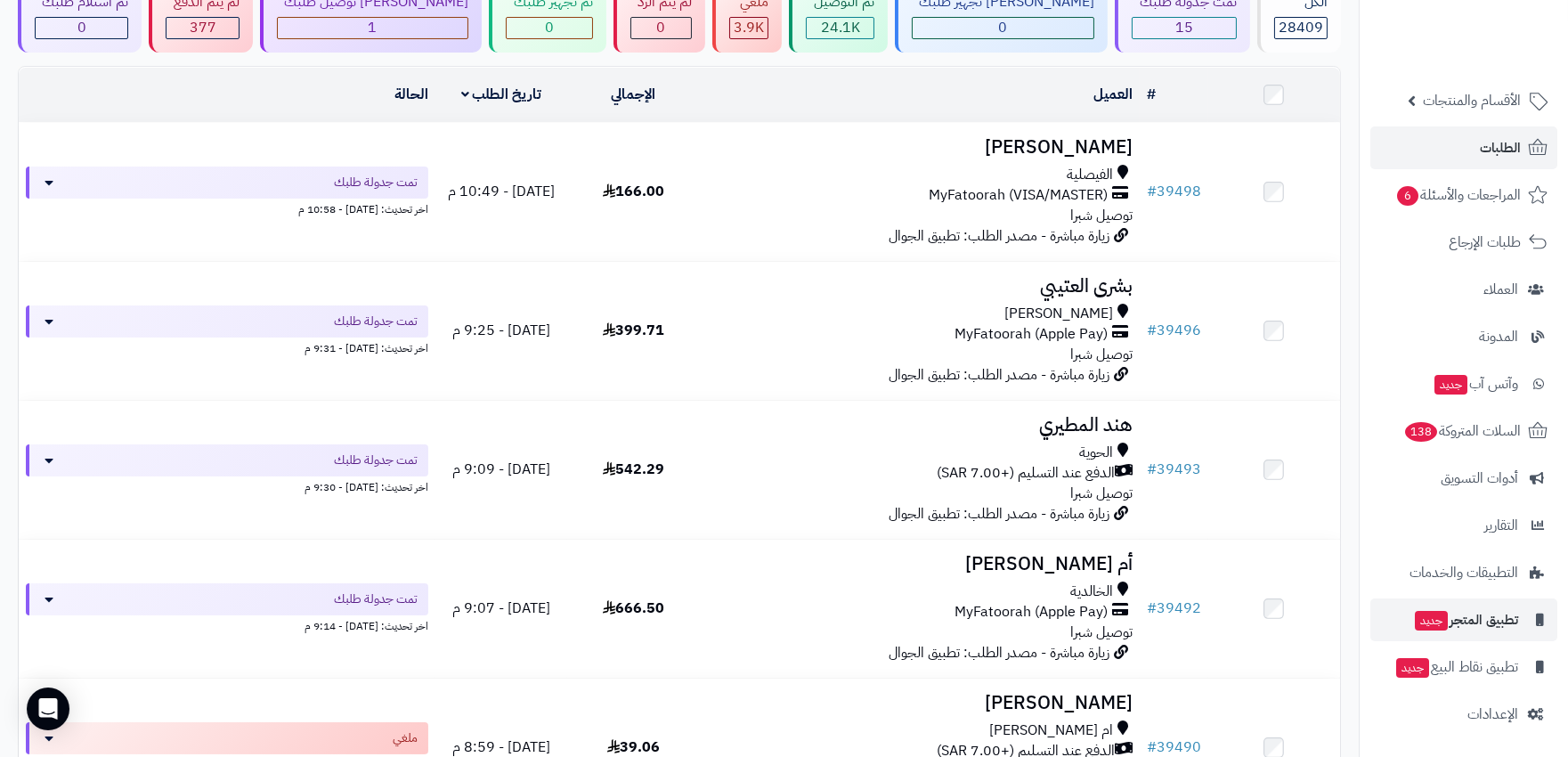
scroll to position [296, 0]
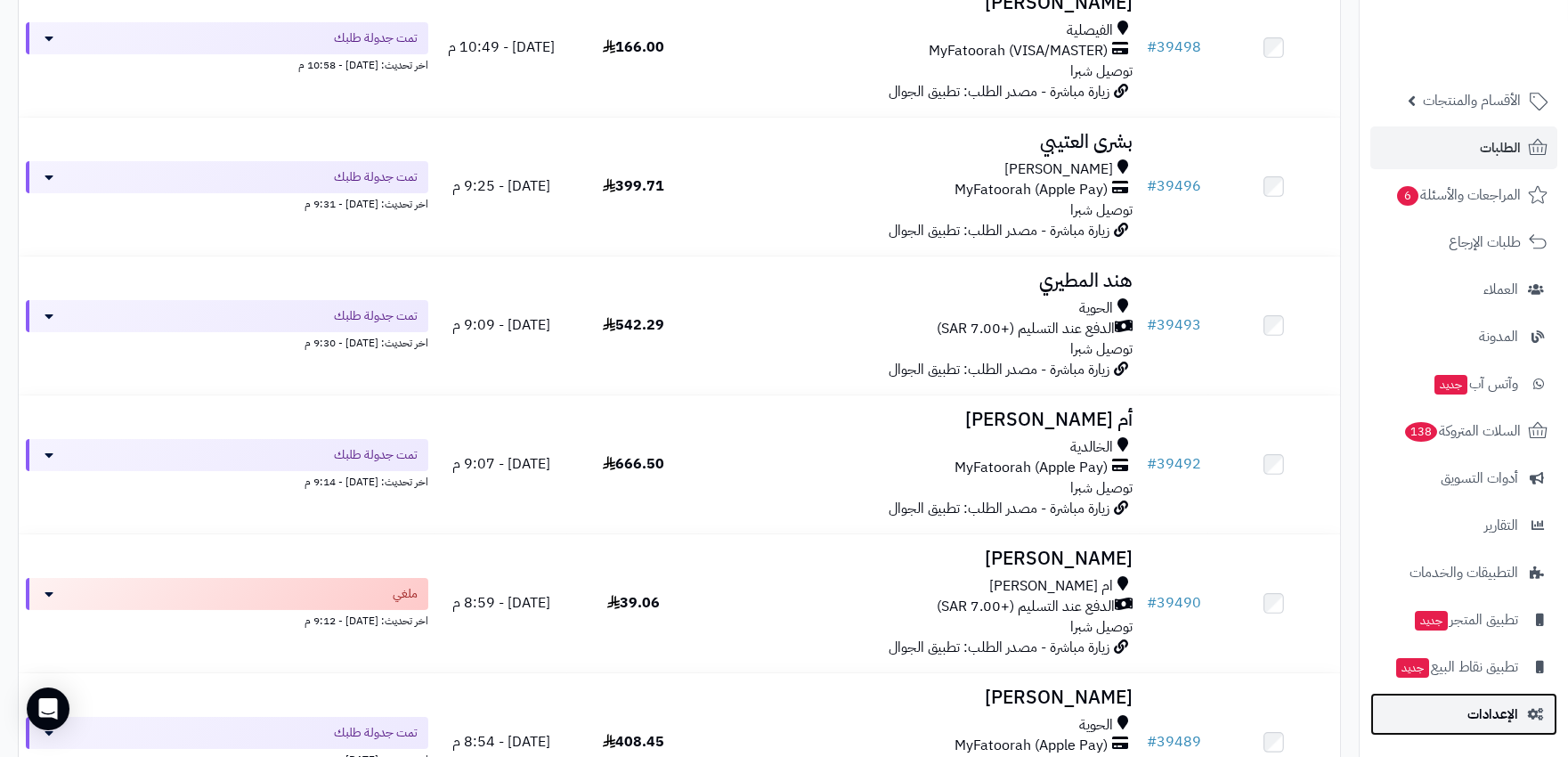
click at [1487, 715] on span "الإعدادات" at bounding box center [1492, 713] width 51 height 25
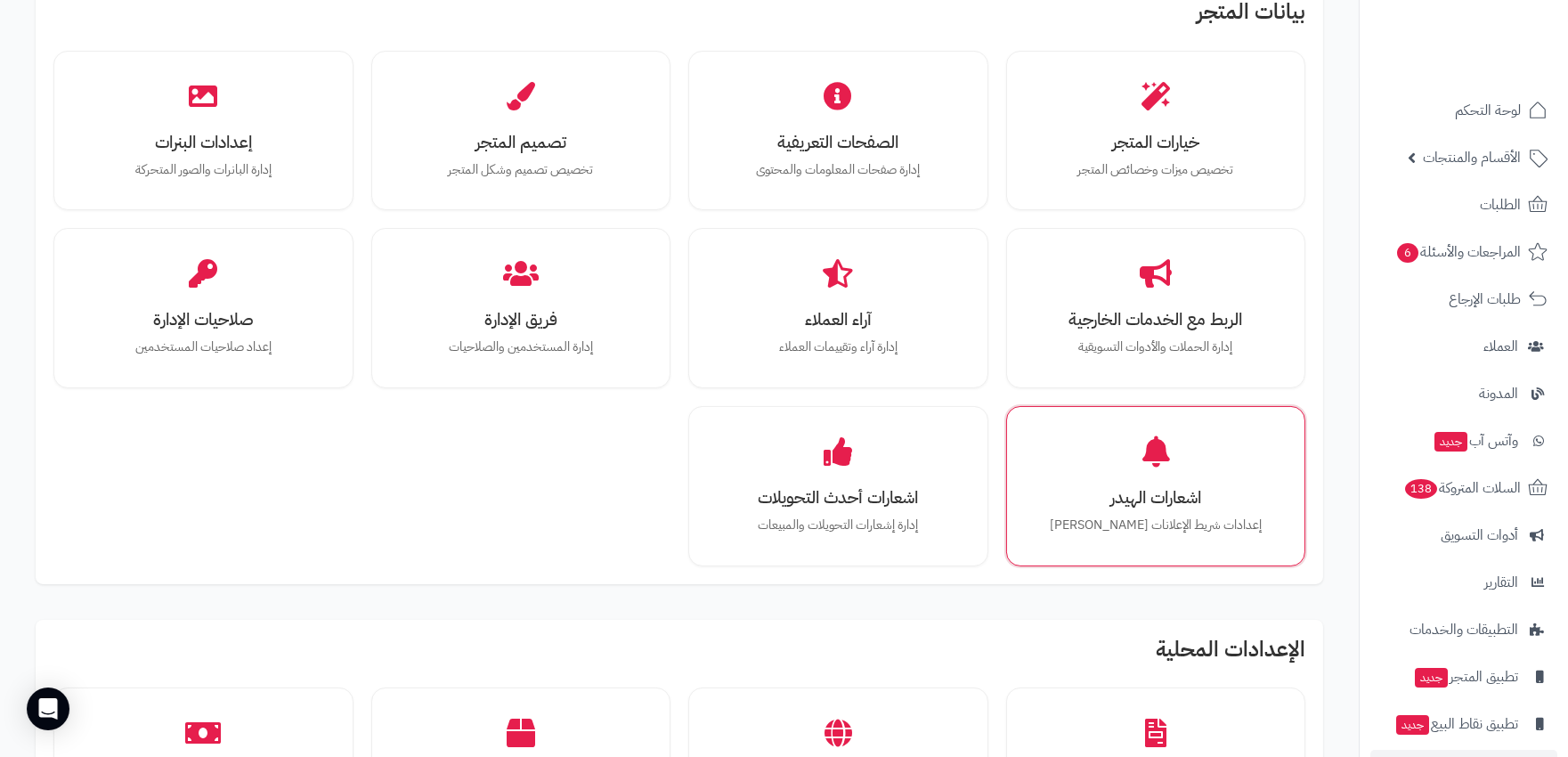
scroll to position [395, 0]
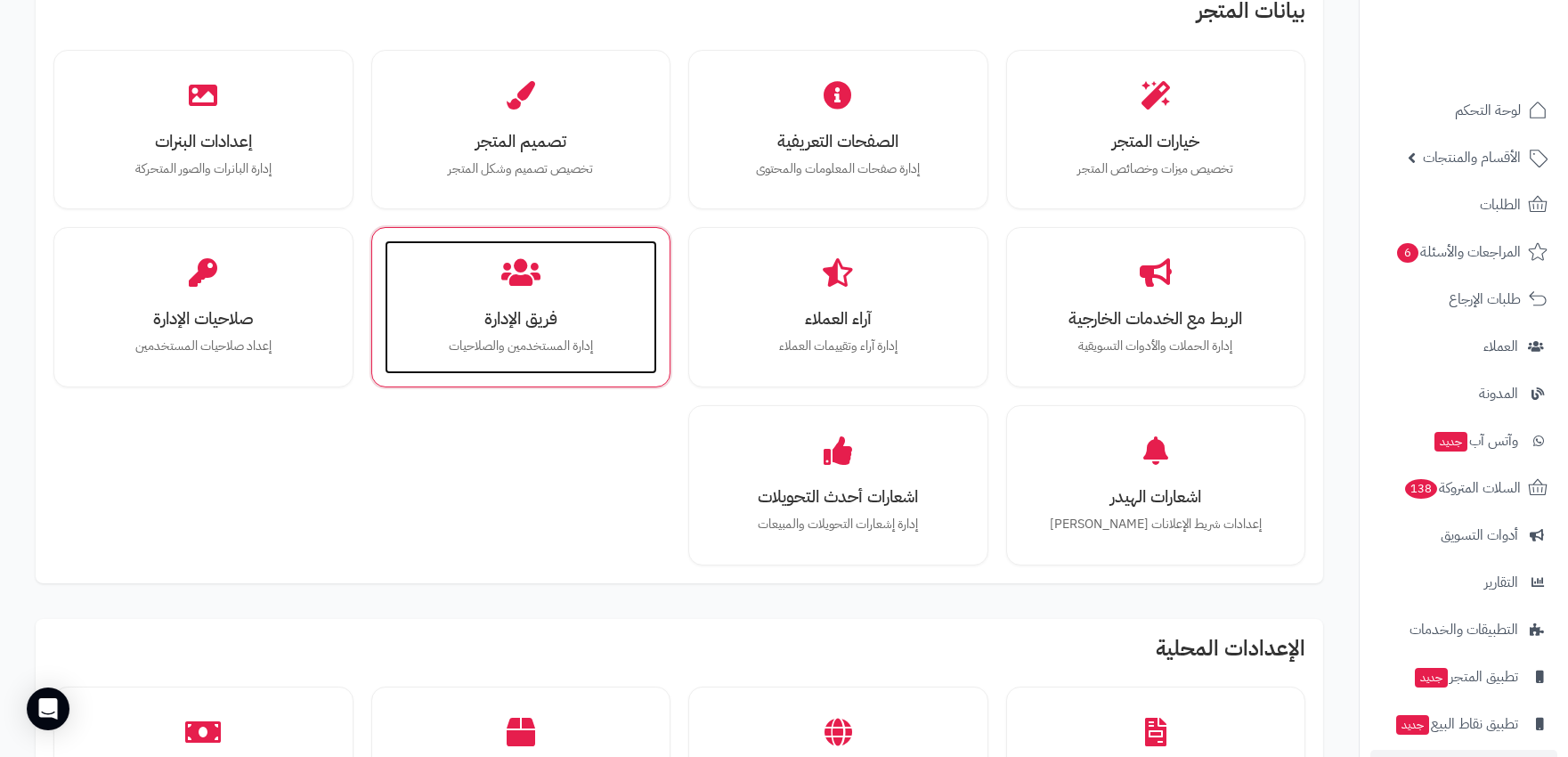
click at [468, 304] on div "فريق الإدارة إدارة المستخدمين والصلاحيات" at bounding box center [521, 307] width 274 height 133
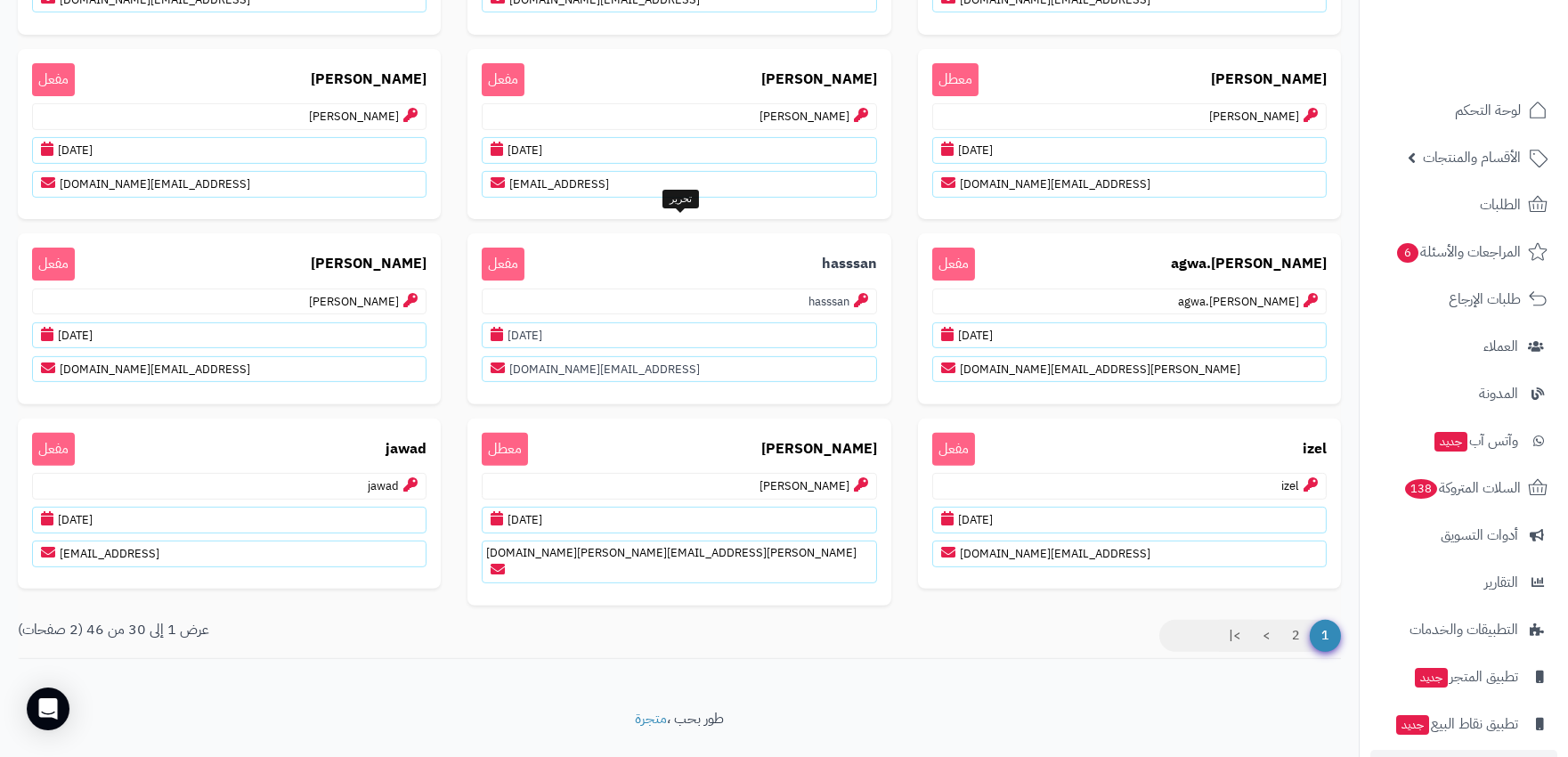
scroll to position [1380, 0]
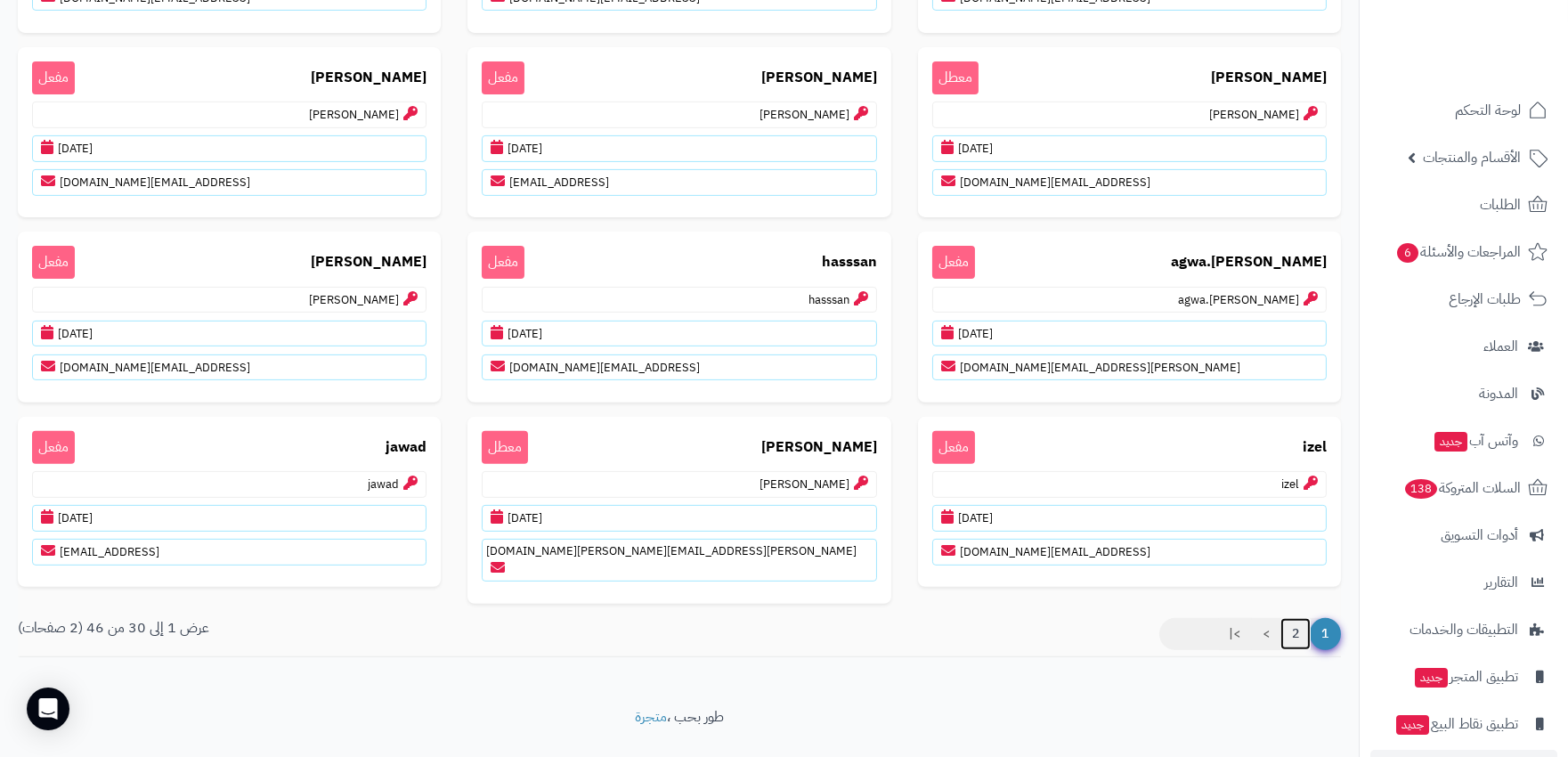
click at [1293, 618] on link "2" at bounding box center [1295, 634] width 30 height 32
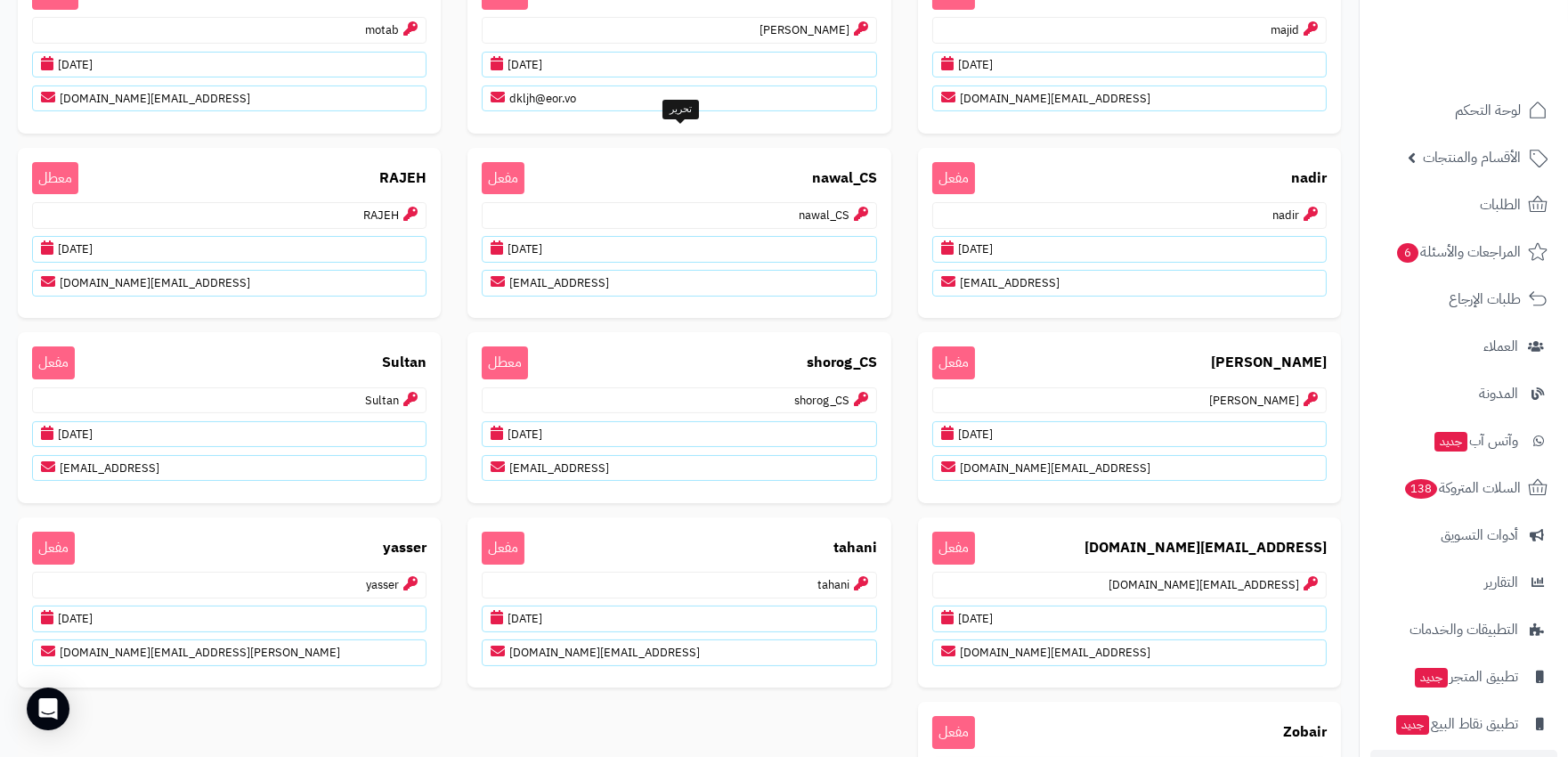
scroll to position [395, 0]
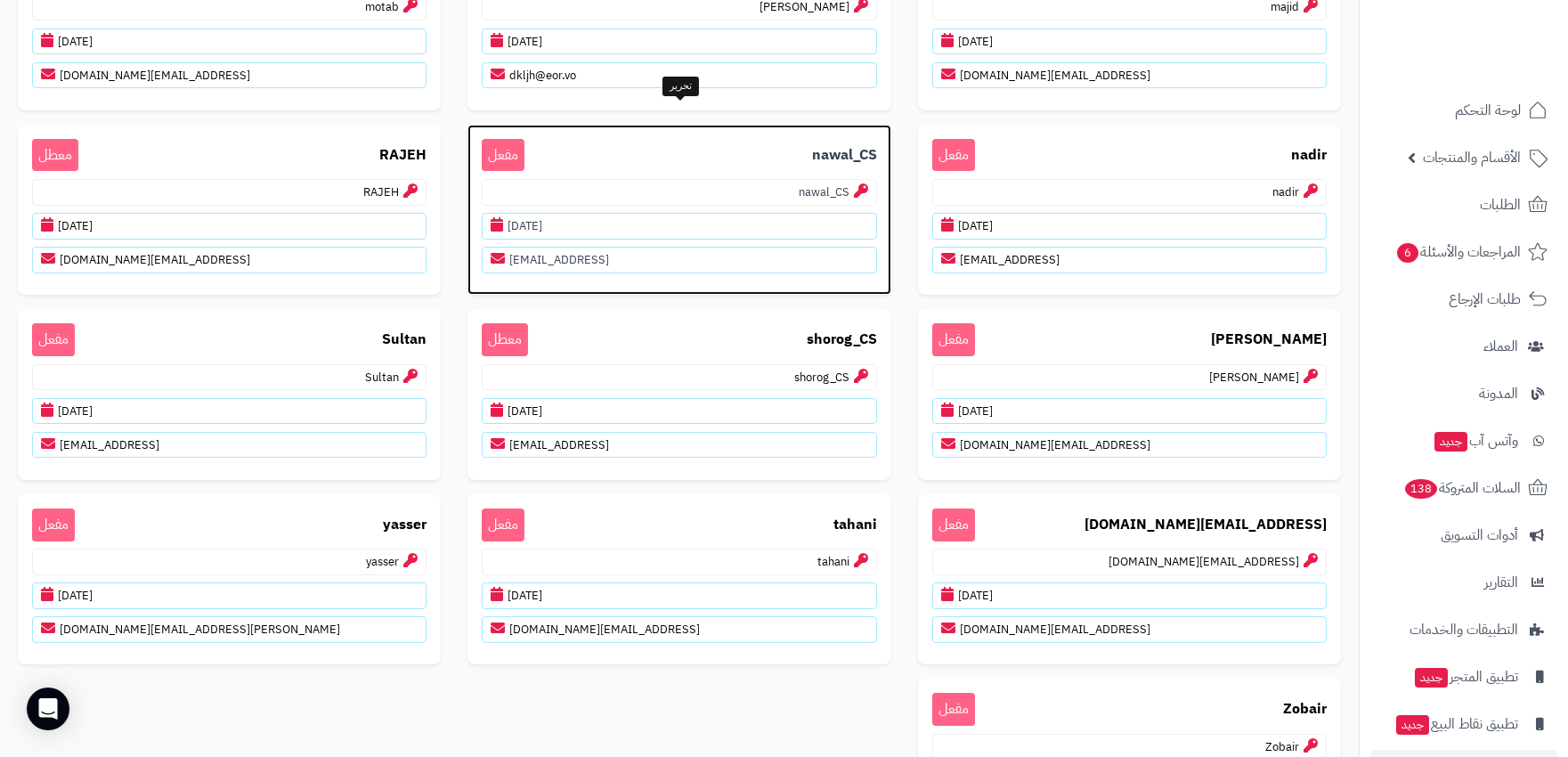
click at [759, 179] on p "nawal_CS" at bounding box center [679, 192] width 394 height 27
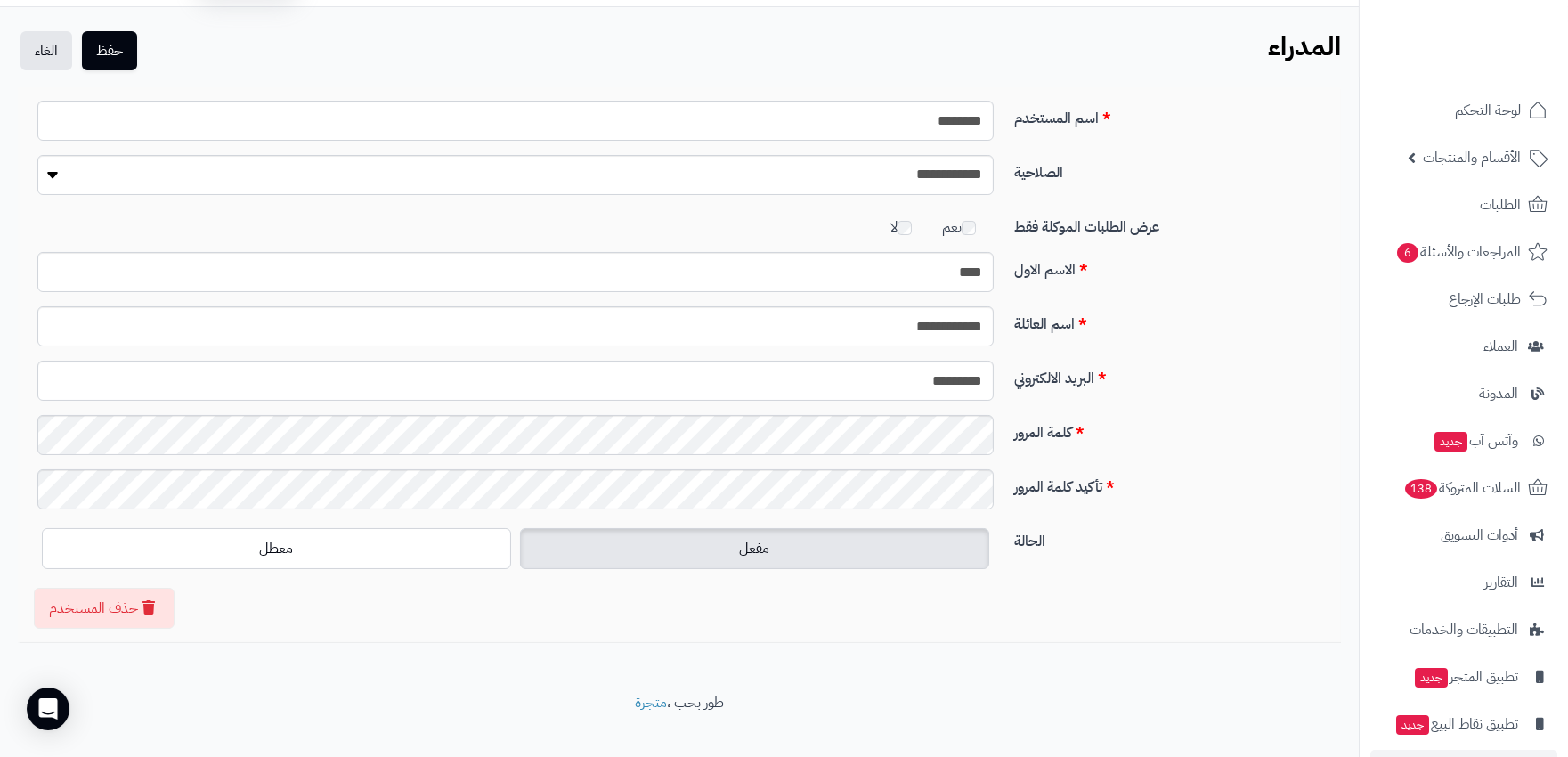
scroll to position [72, 0]
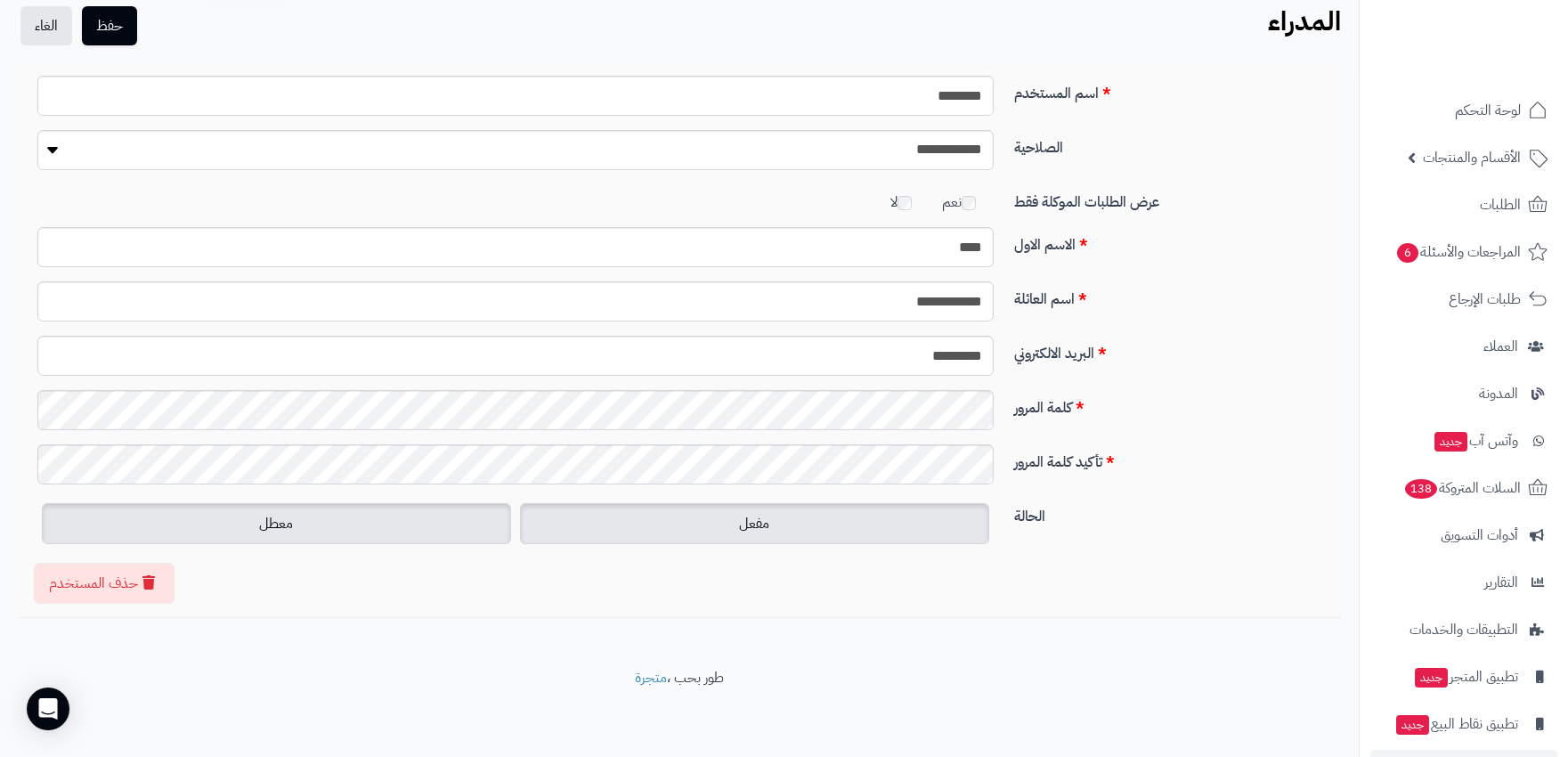
click at [381, 521] on label "معطل" at bounding box center [277, 523] width 470 height 41
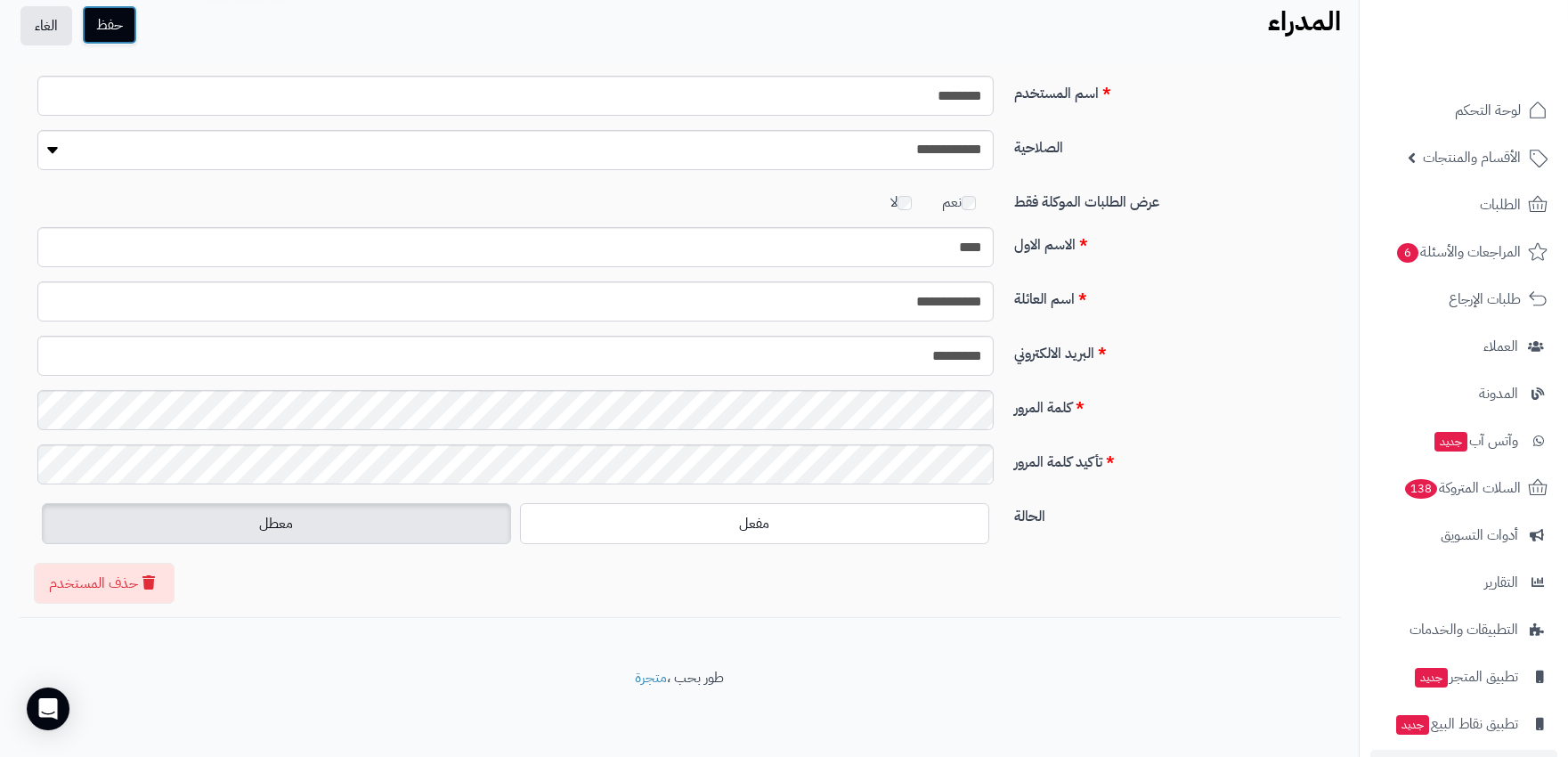
click at [105, 20] on button "حفظ" at bounding box center [108, 24] width 55 height 39
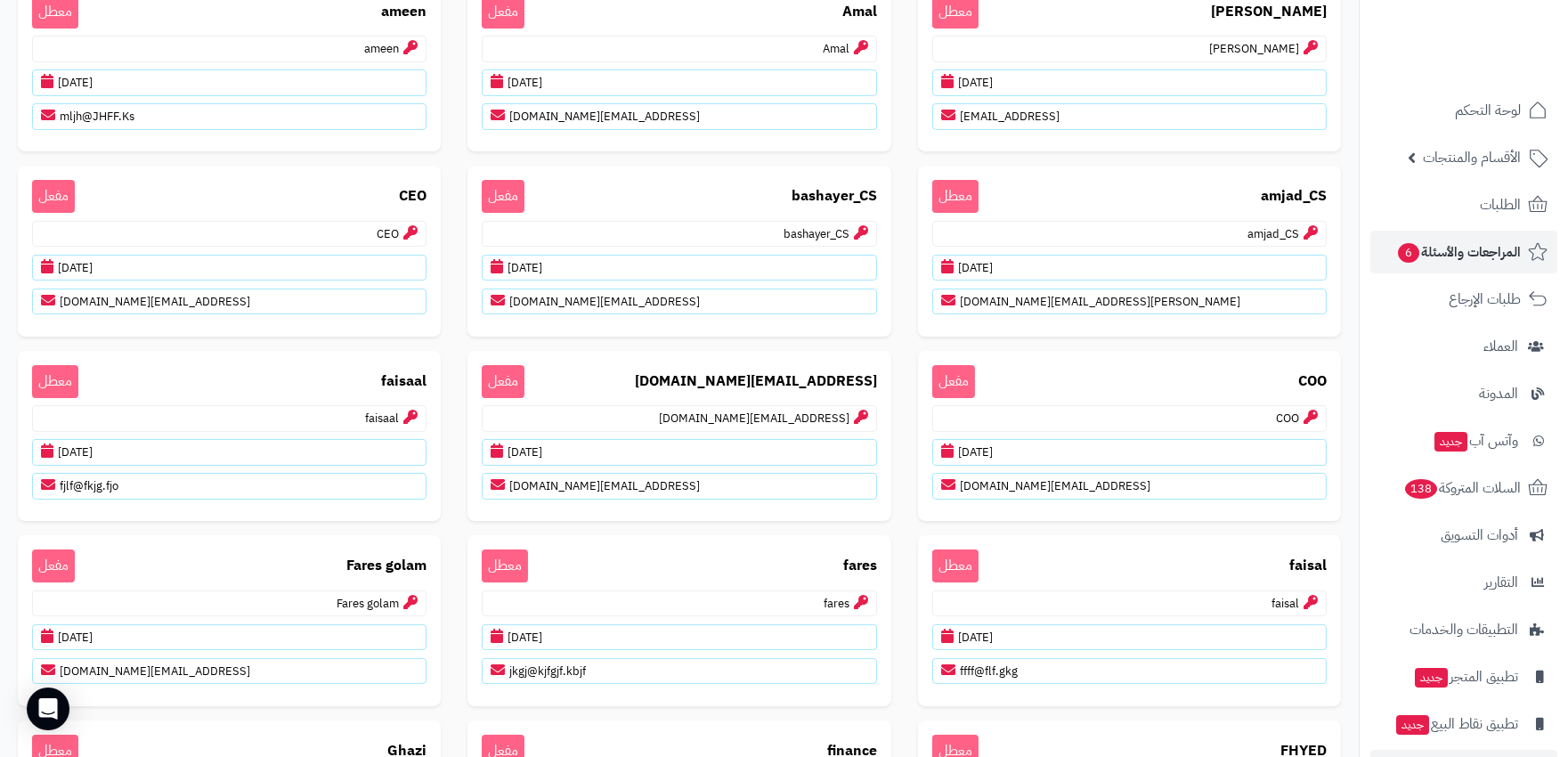
scroll to position [546, 0]
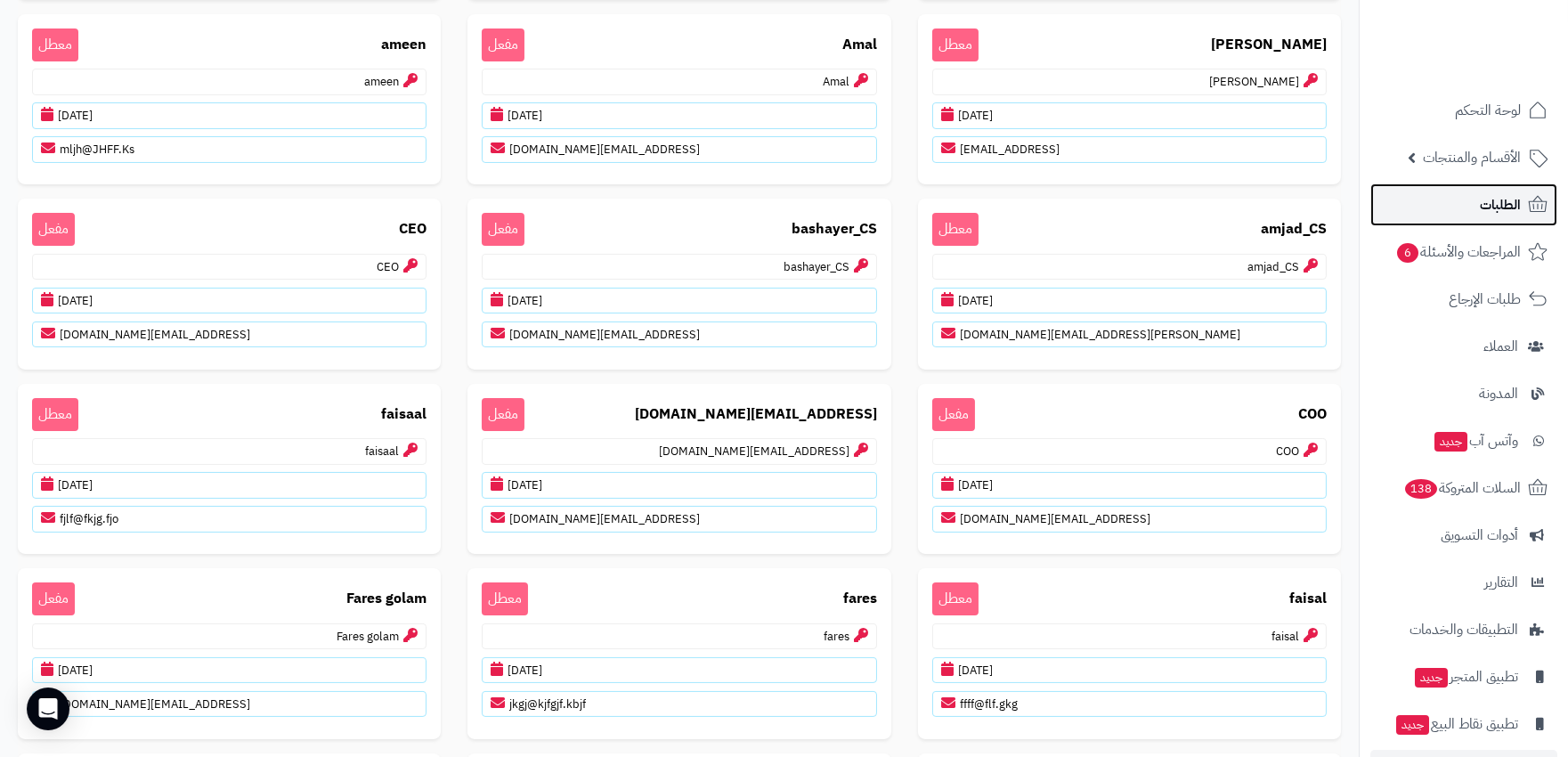
click at [1483, 197] on span "الطلبات" at bounding box center [1499, 204] width 41 height 25
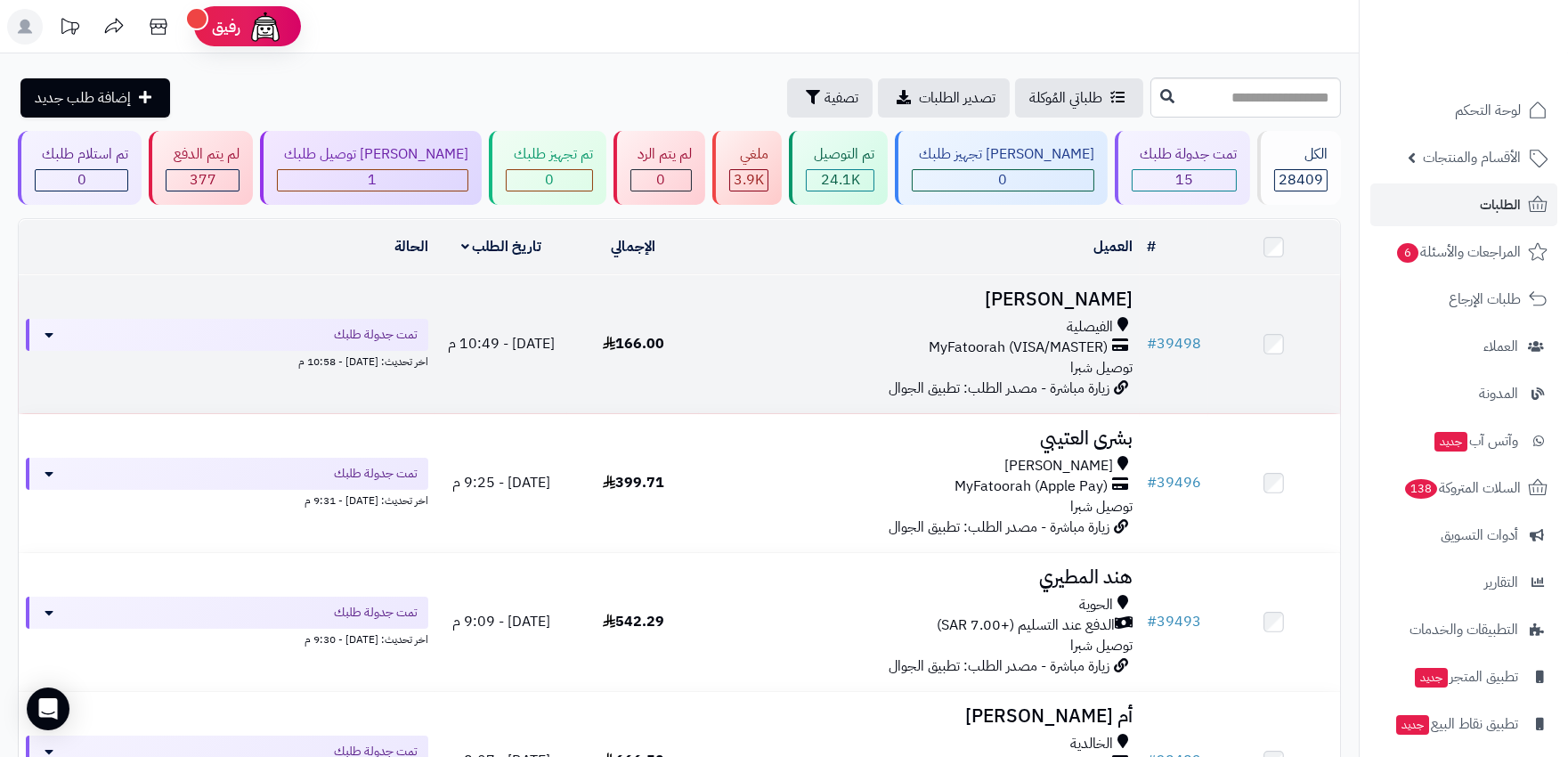
click at [839, 337] on div "MyFatoorah (VISA/MASTER)" at bounding box center [919, 347] width 426 height 21
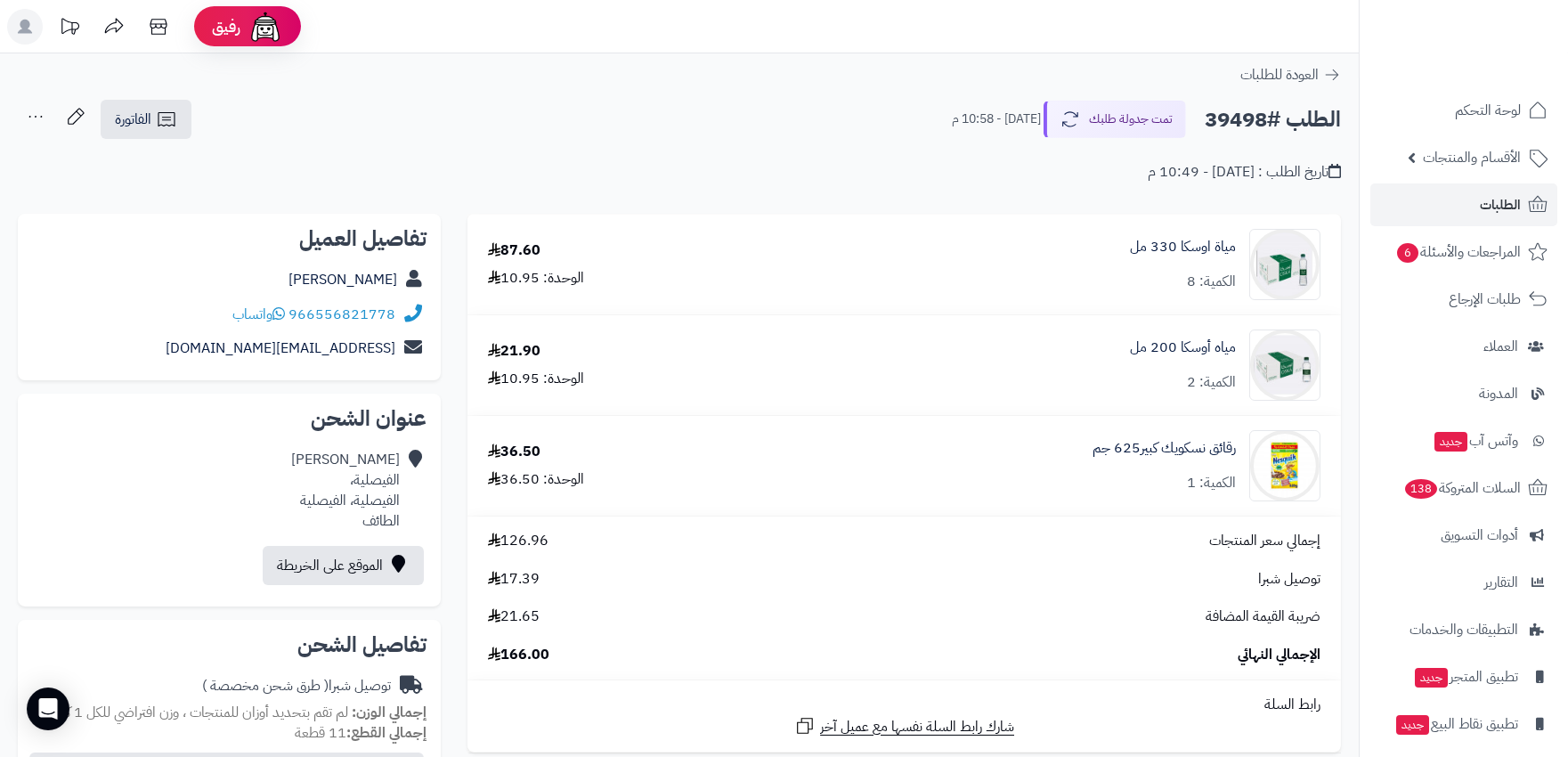
click at [38, 109] on icon at bounding box center [36, 116] width 36 height 36
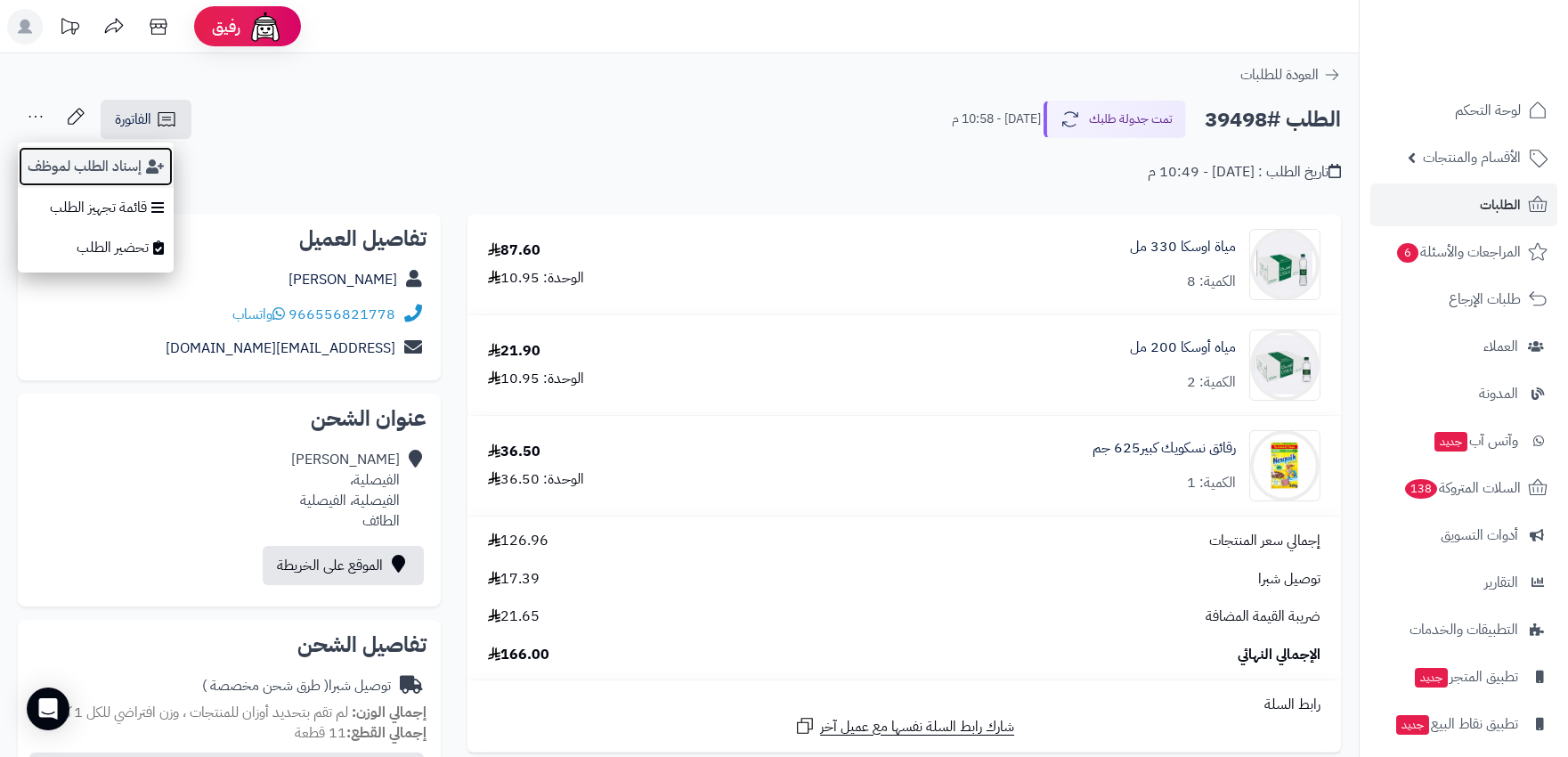
click at [122, 169] on button "إسناد الطلب لموظف" at bounding box center [96, 166] width 156 height 41
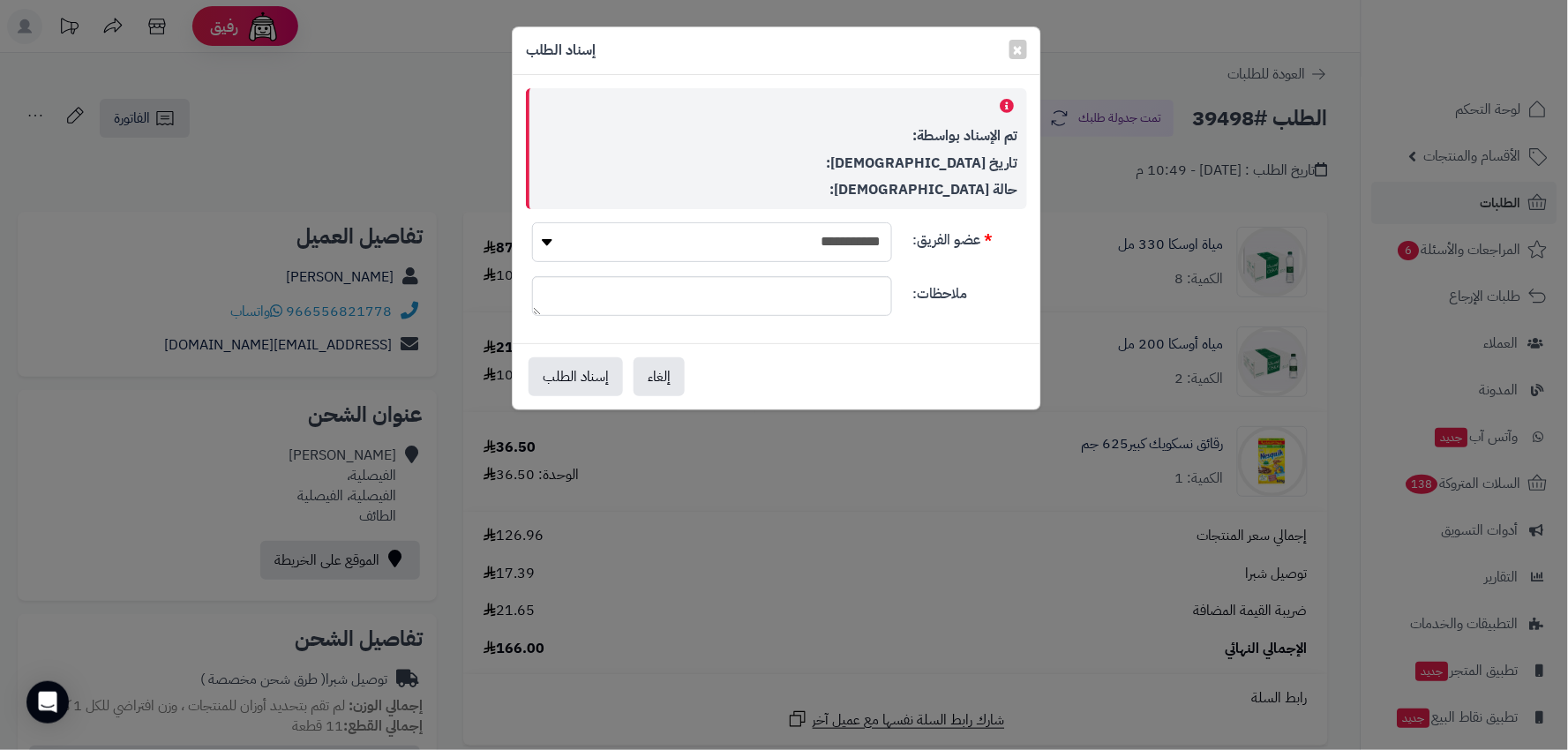
click at [726, 247] on select "**********" at bounding box center [712, 242] width 360 height 39
click at [860, 155] on div "تاريخ [DEMOGRAPHIC_DATA]:" at bounding box center [778, 164] width 480 height 21
click at [397, 157] on div "**********" at bounding box center [784, 375] width 1568 height 750
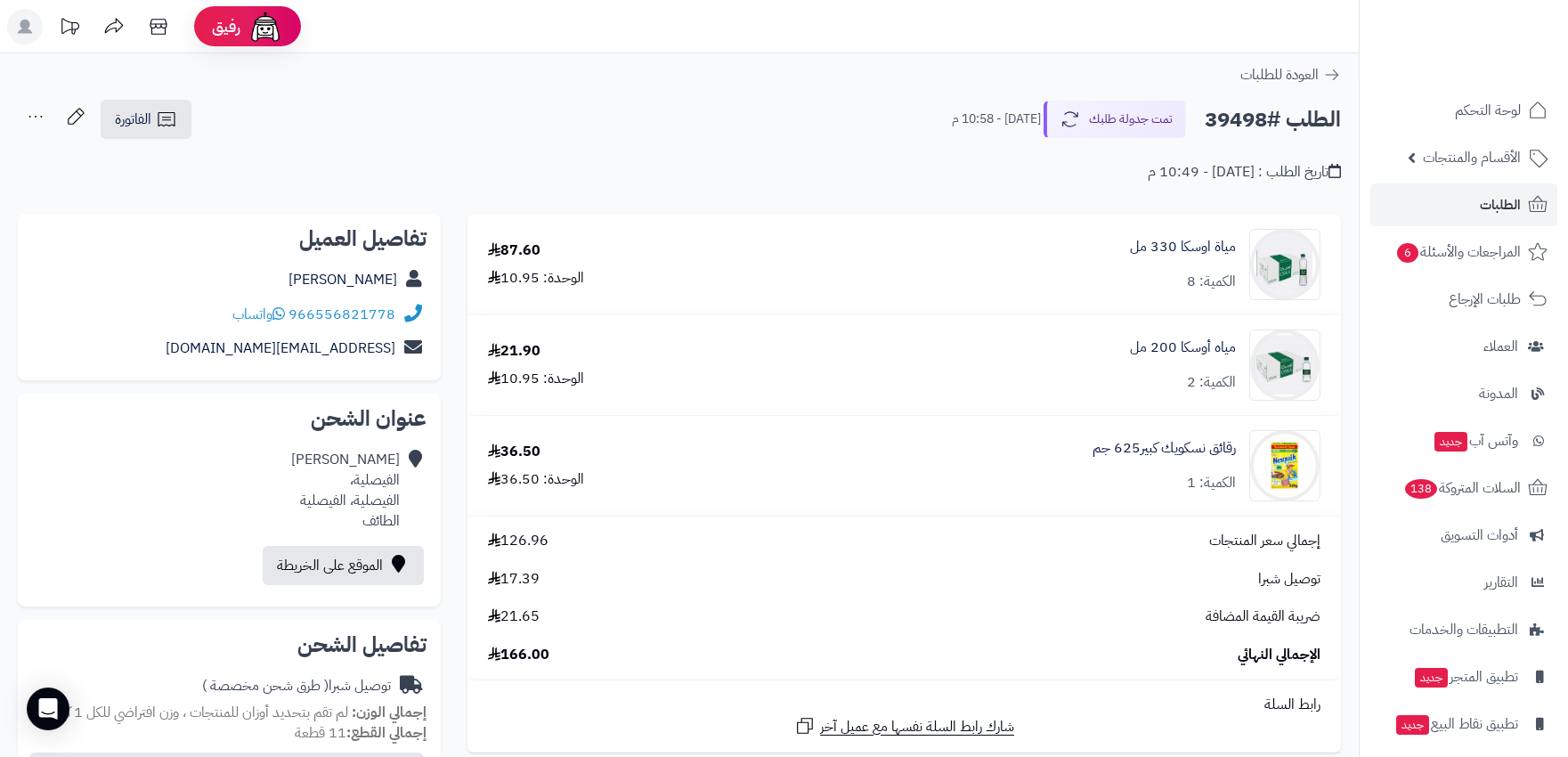
click at [30, 118] on icon at bounding box center [36, 116] width 36 height 36
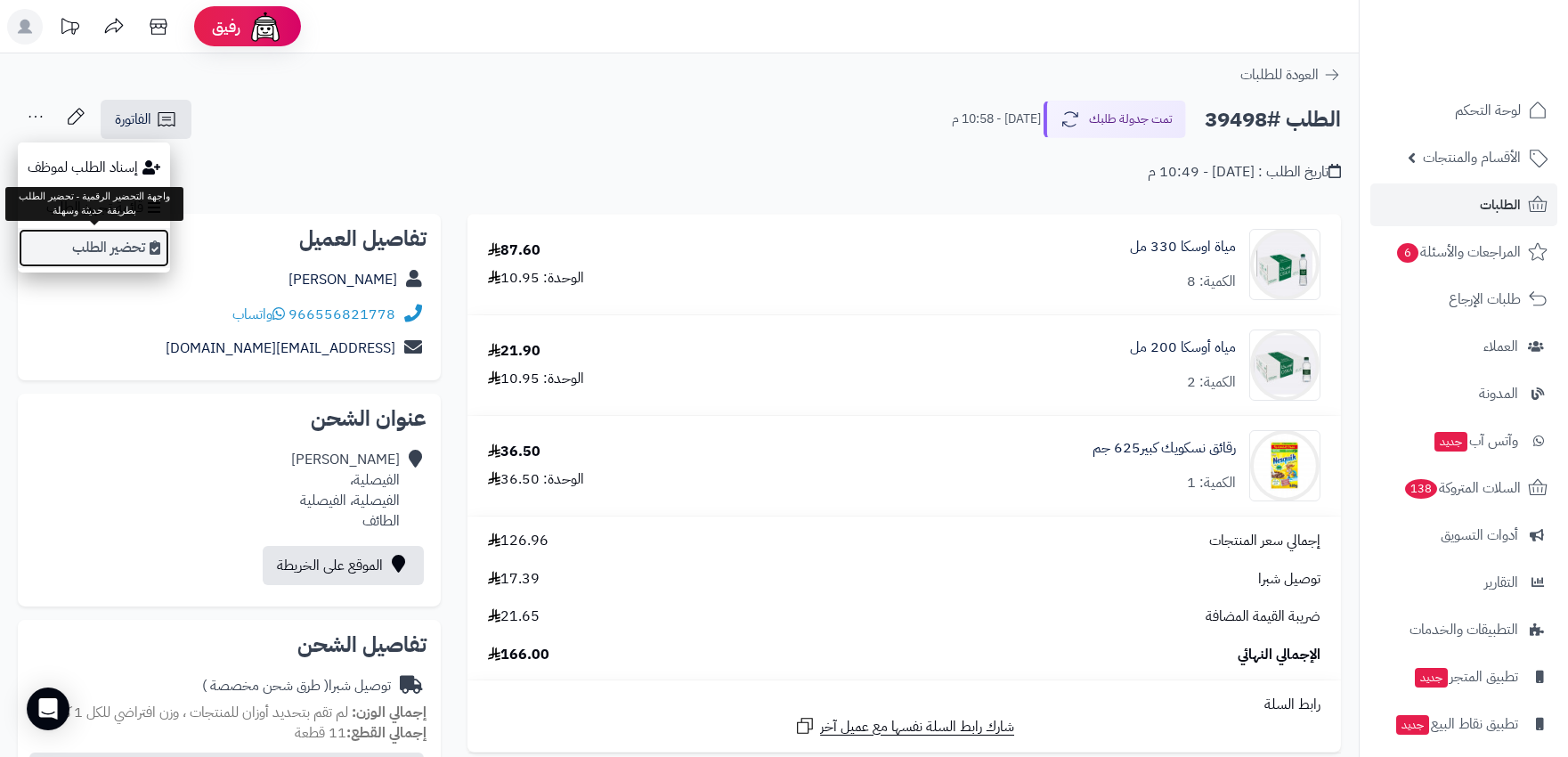
click at [81, 247] on link "تحضير الطلب" at bounding box center [94, 248] width 152 height 40
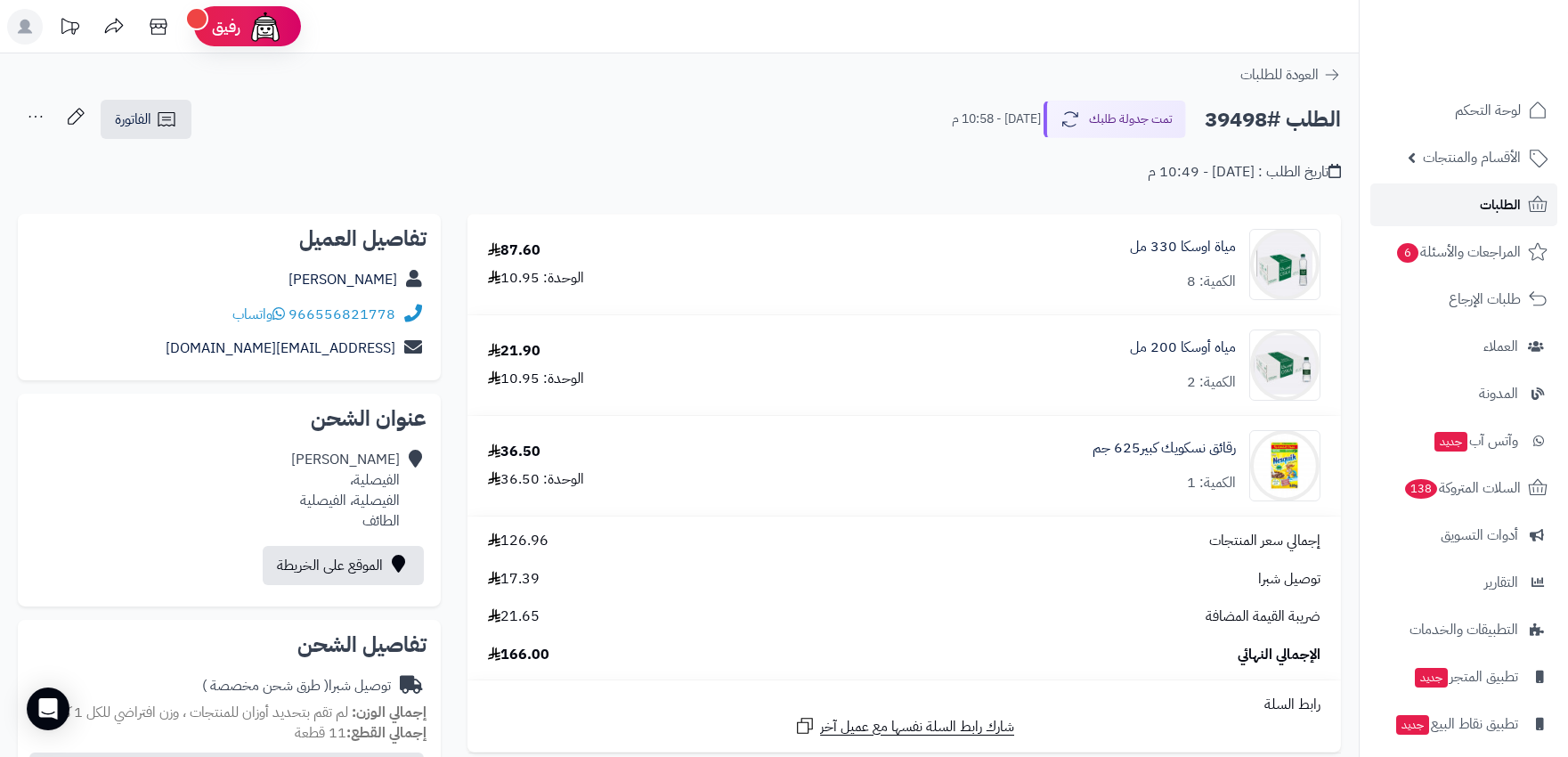
click at [1479, 194] on span "الطلبات" at bounding box center [1499, 204] width 41 height 25
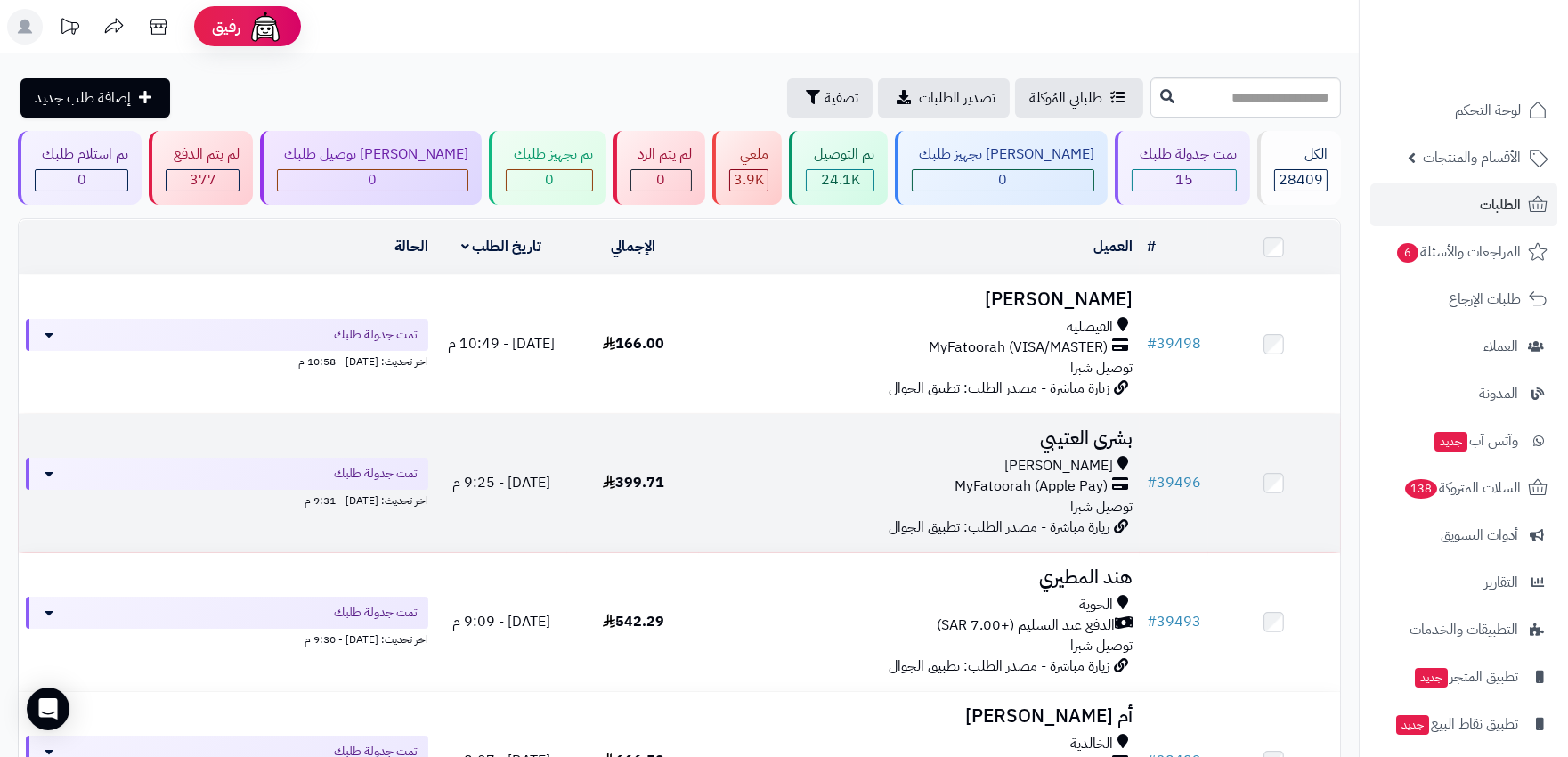
click at [749, 498] on div "السيل الصغير MyFatoorah (Apple Pay) توصيل شبرا" at bounding box center [919, 486] width 426 height 62
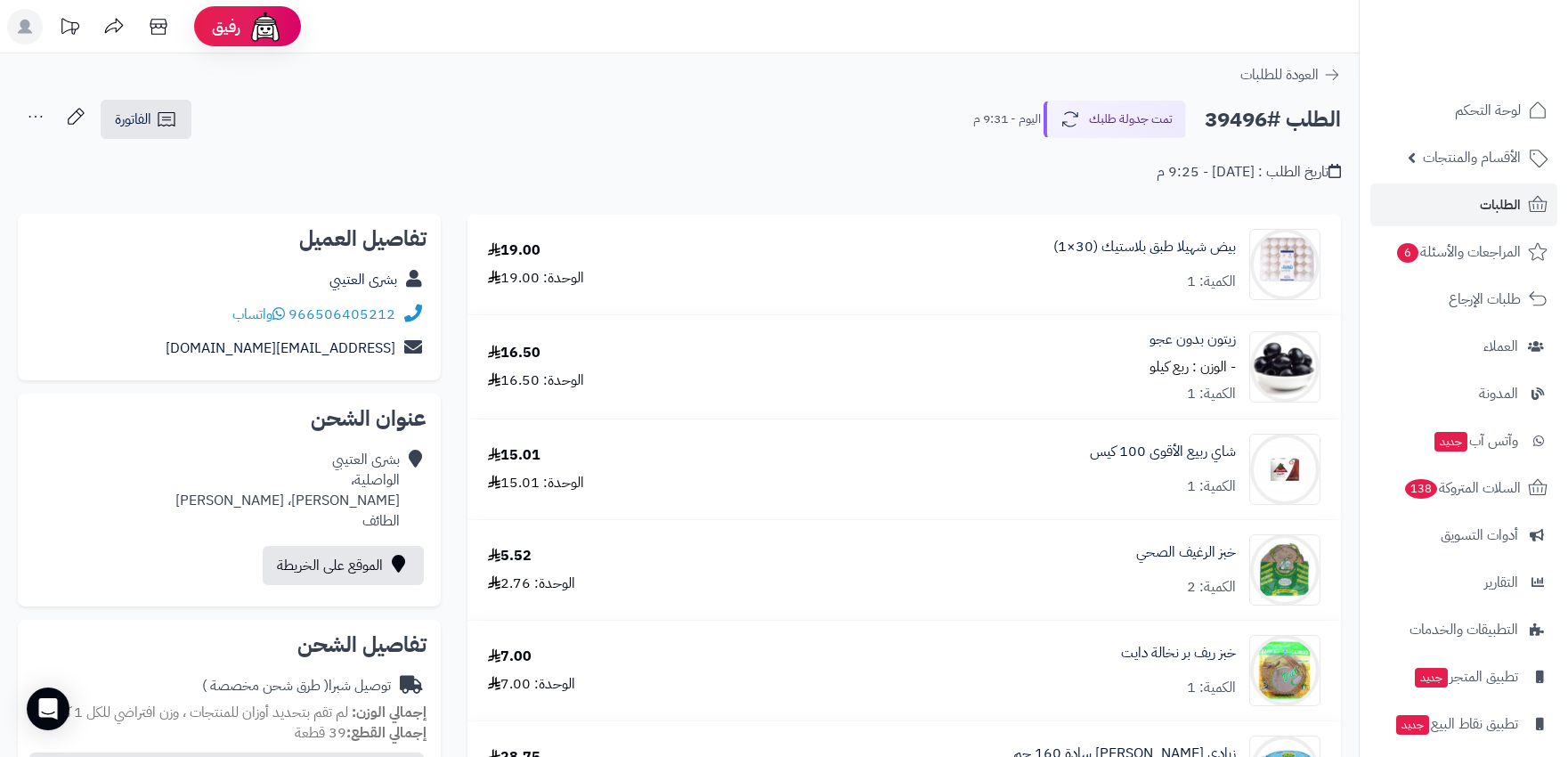
click at [36, 119] on icon at bounding box center [36, 116] width 36 height 36
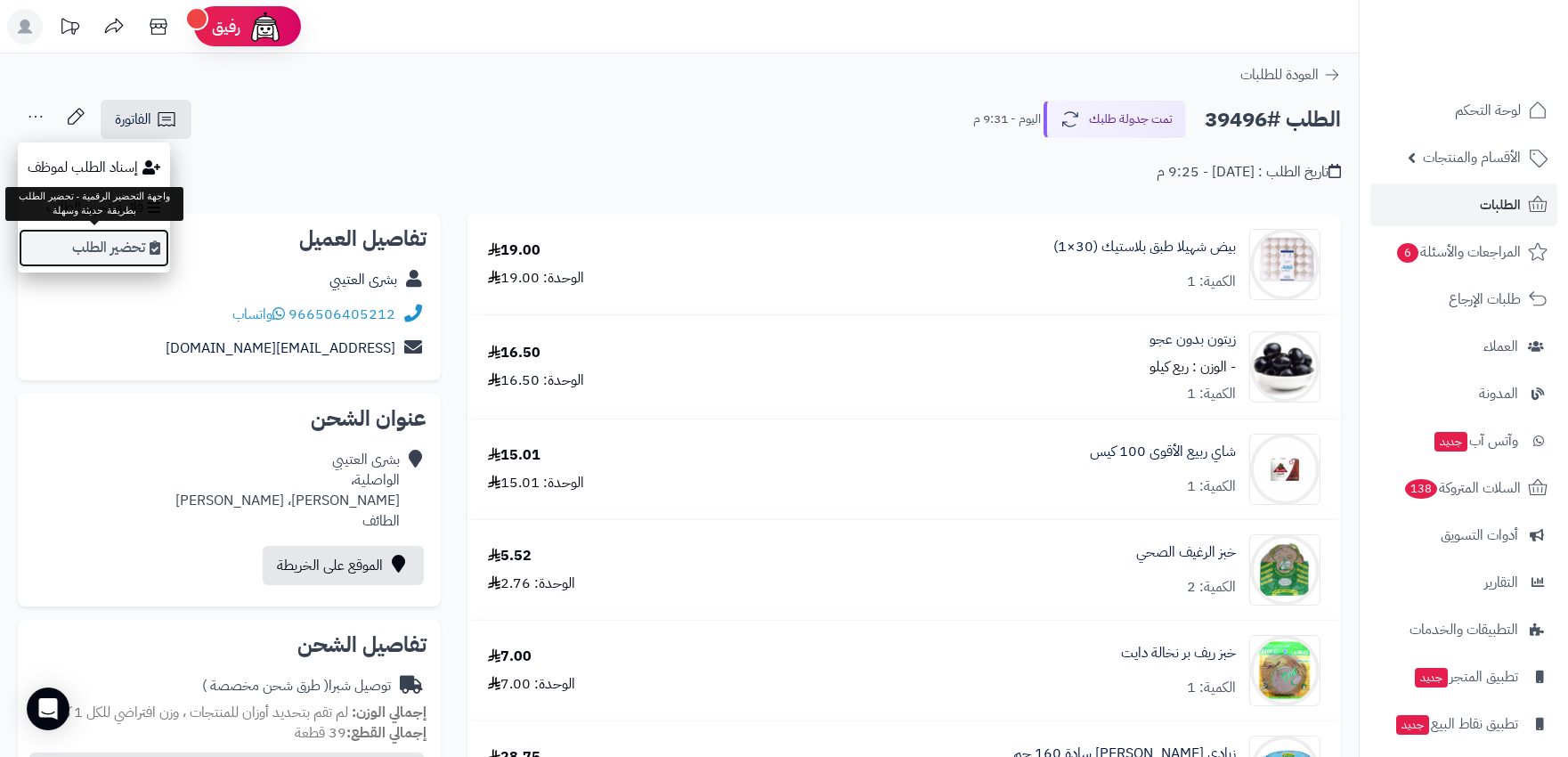
click at [87, 246] on link "تحضير الطلب" at bounding box center [94, 248] width 152 height 40
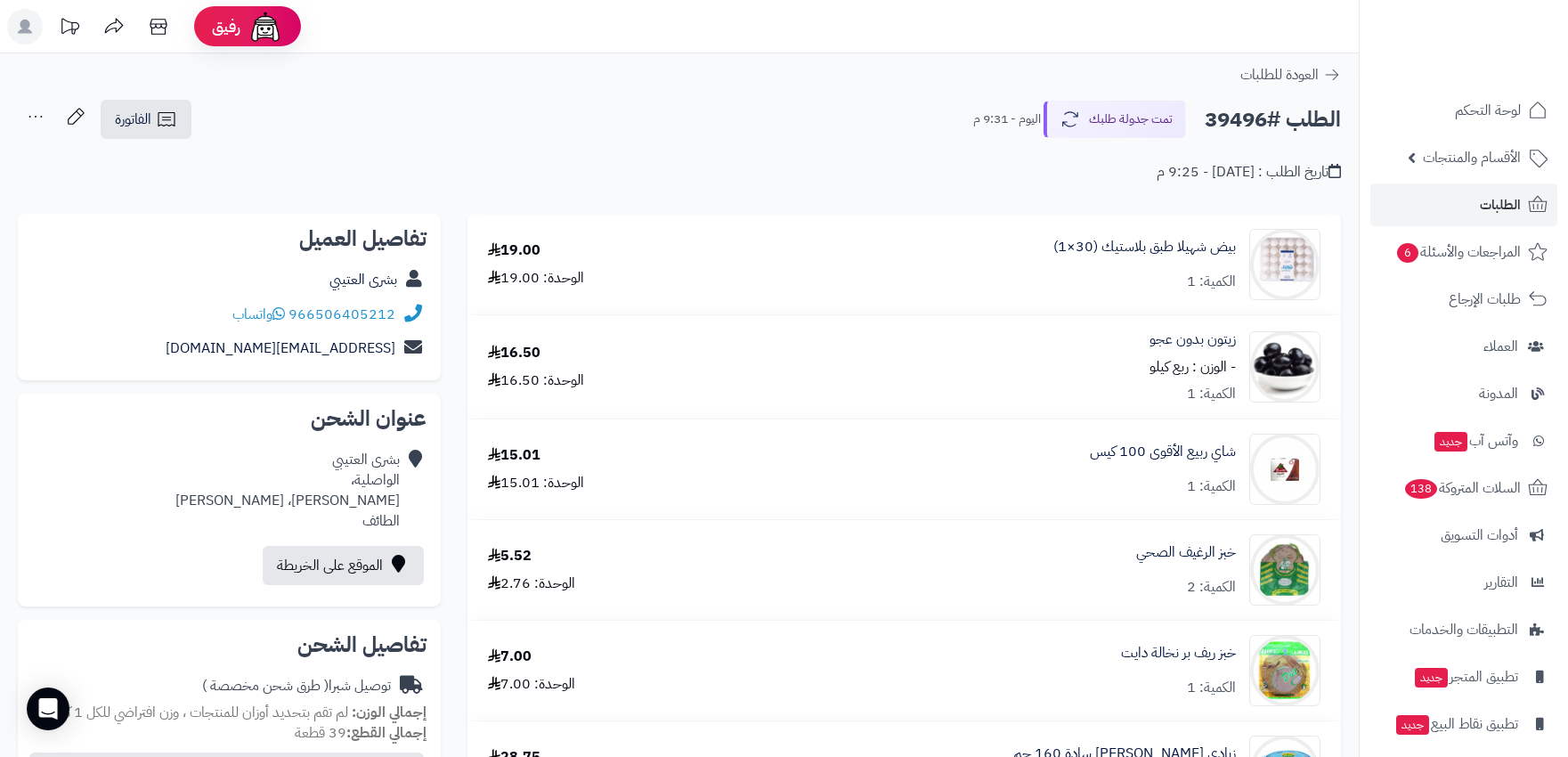
click at [30, 111] on icon at bounding box center [36, 116] width 36 height 36
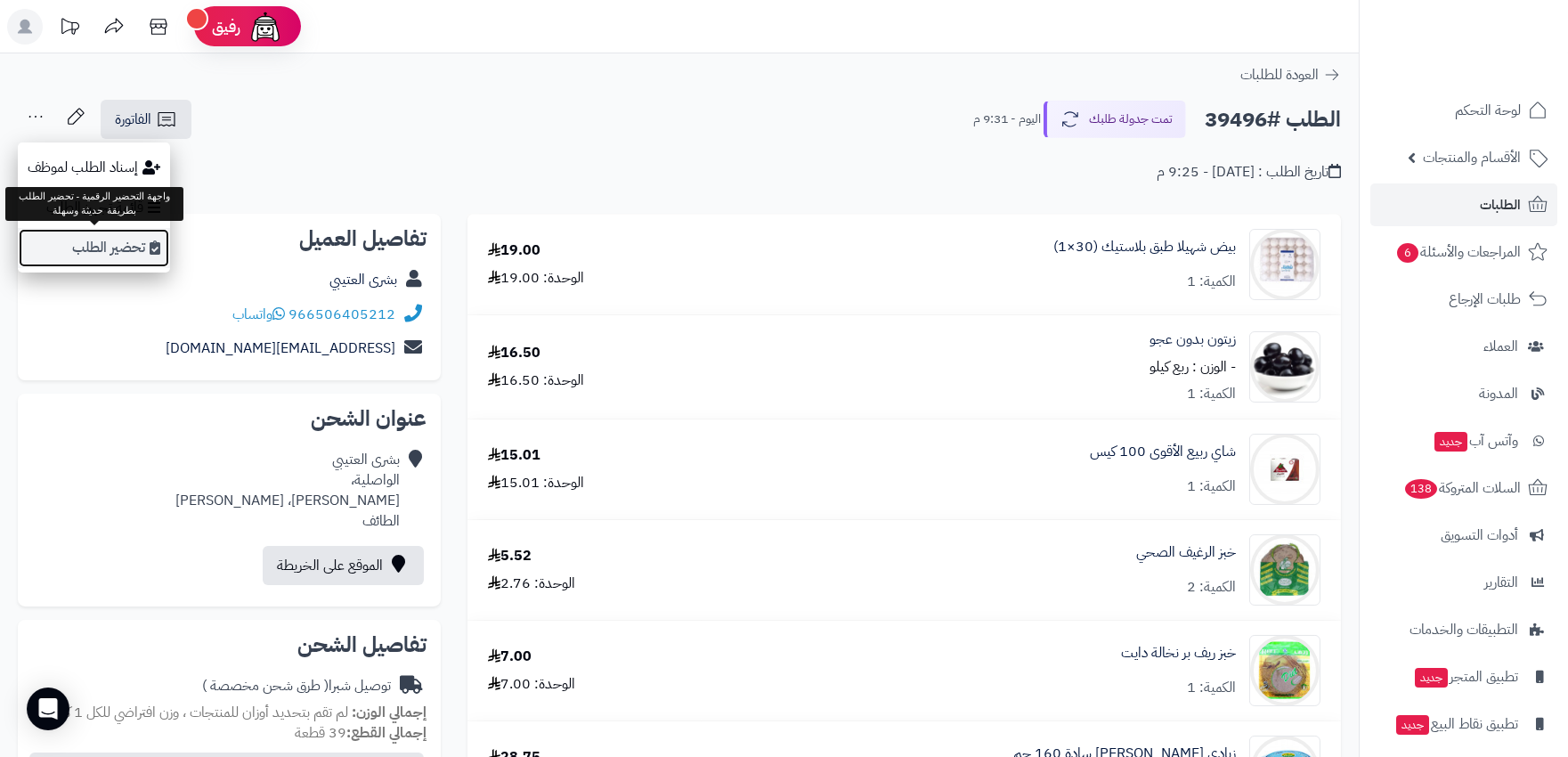
click at [154, 254] on icon at bounding box center [154, 248] width 11 height 14
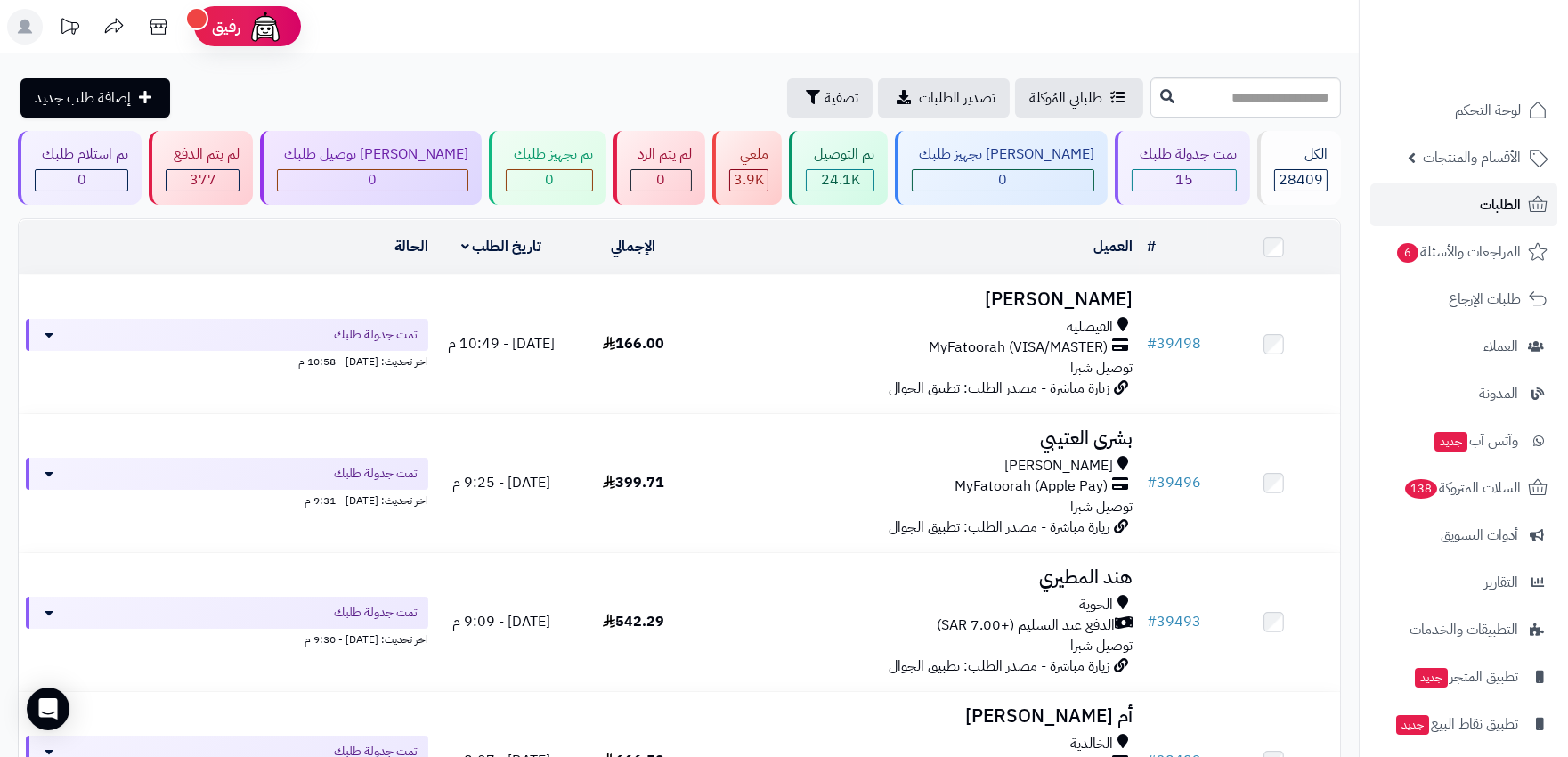
click at [1511, 201] on span "الطلبات" at bounding box center [1499, 204] width 41 height 25
click at [21, 27] on icon at bounding box center [25, 27] width 14 height 14
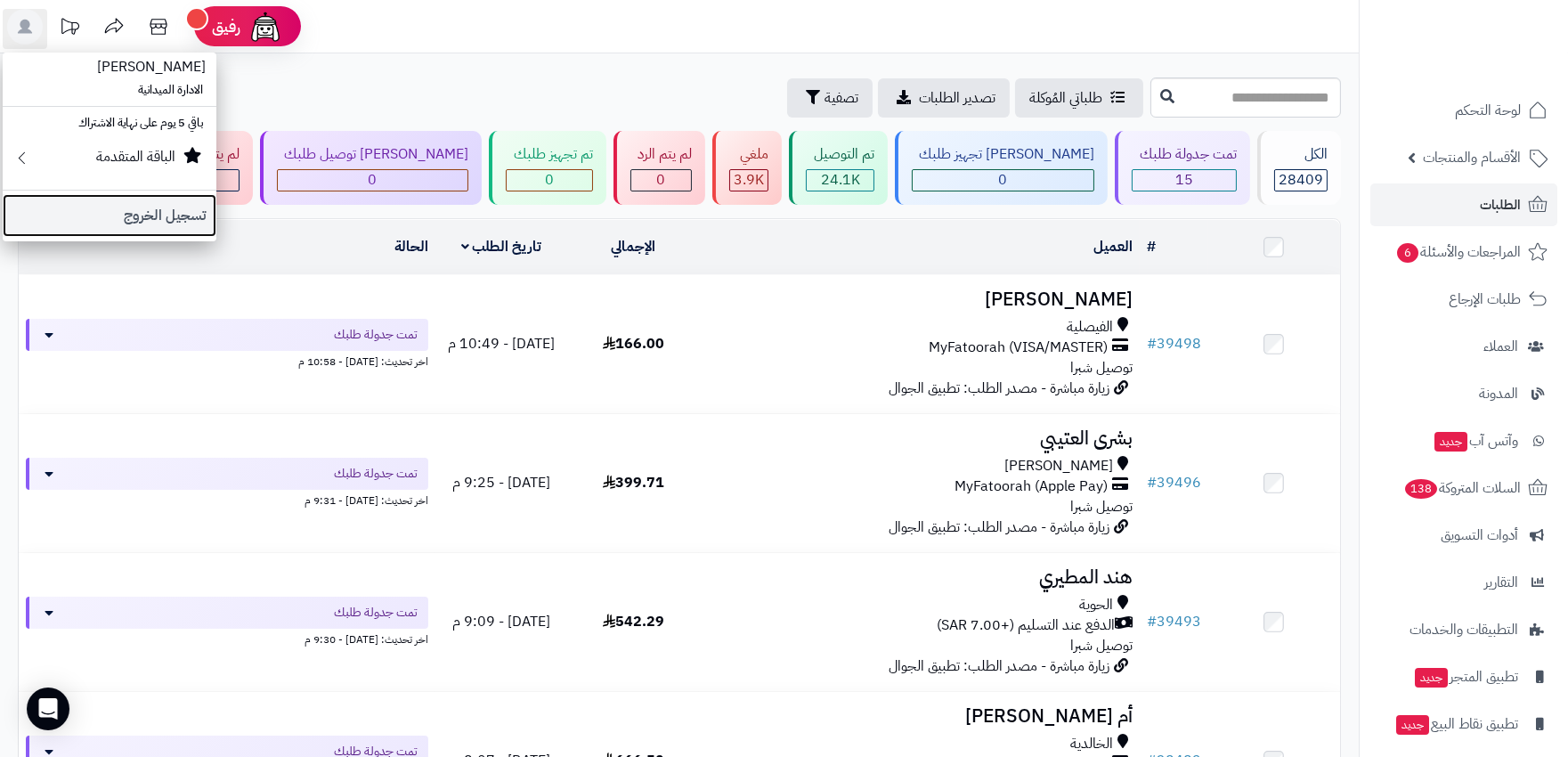
click at [131, 198] on link "تسجيل الخروج" at bounding box center [109, 215] width 214 height 43
